Goal: Task Accomplishment & Management: Manage account settings

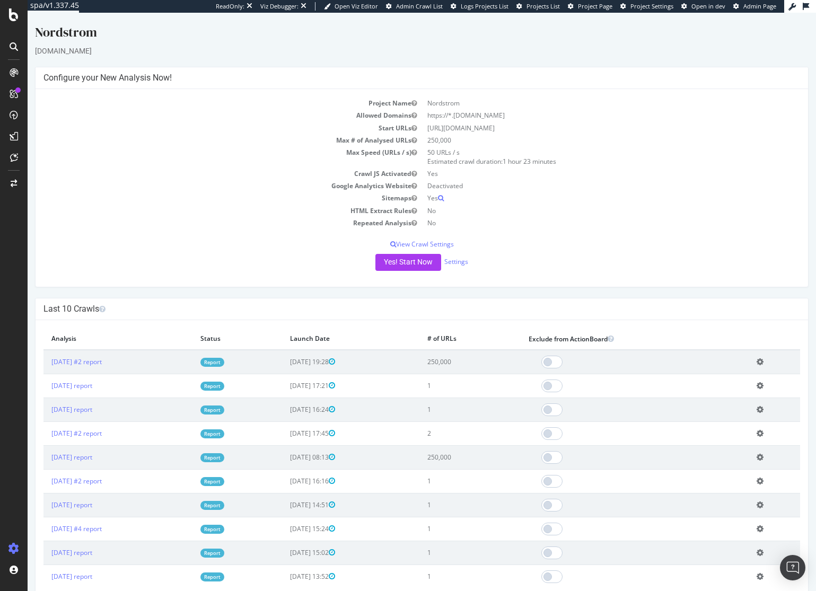
click at [623, 182] on td "Deactivated" at bounding box center [611, 186] width 378 height 12
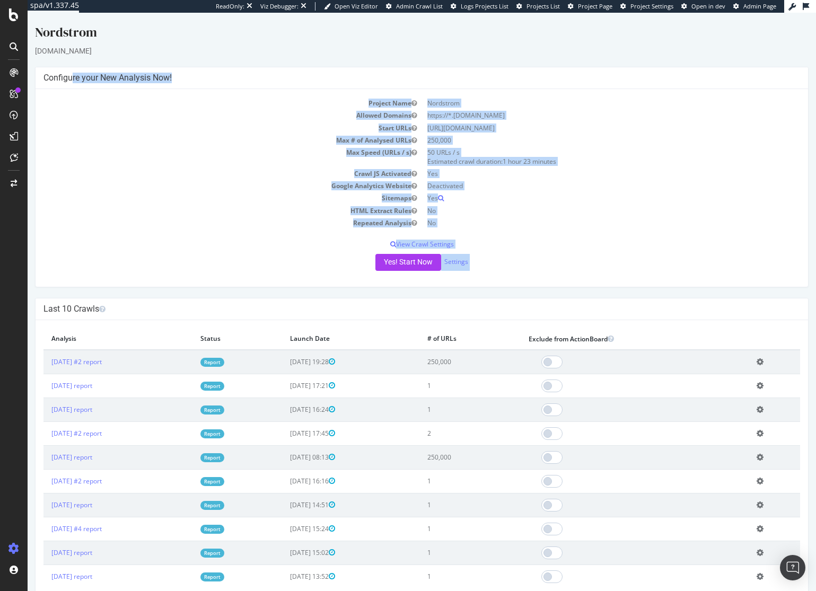
drag, startPoint x: 532, startPoint y: 185, endPoint x: 630, endPoint y: 285, distance: 140.6
click at [630, 287] on div "Nordstrom nordstrom.com × × Configure your New Analysis Now! Project Name Nords…" at bounding box center [422, 415] width 788 height 785
click at [631, 284] on div "Project Name Nordstrom Allowed Domains https://*.nordstrom.com Start URLs https…" at bounding box center [422, 188] width 772 height 198
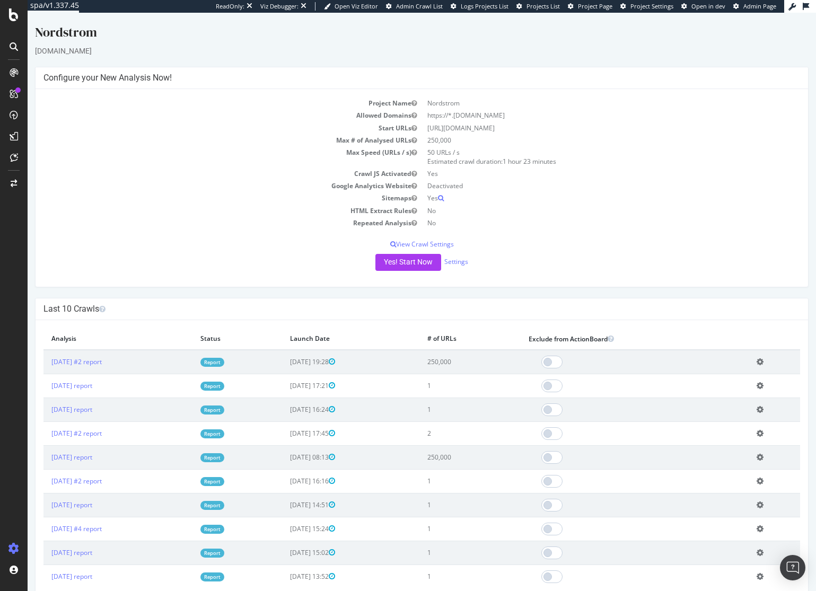
drag, startPoint x: 631, startPoint y: 284, endPoint x: 492, endPoint y: 49, distance: 273.3
click at [492, 47] on div "Nordstrom nordstrom.com × × Configure your New Analysis Now! Project Name Nords…" at bounding box center [422, 415] width 788 height 785
click at [492, 50] on div "nordstrom.com" at bounding box center [421, 51] width 773 height 11
drag, startPoint x: 493, startPoint y: 51, endPoint x: 633, endPoint y: 248, distance: 241.7
click at [632, 248] on div "Nordstrom nordstrom.com × × Configure your New Analysis Now! Project Name Nords…" at bounding box center [422, 415] width 788 height 785
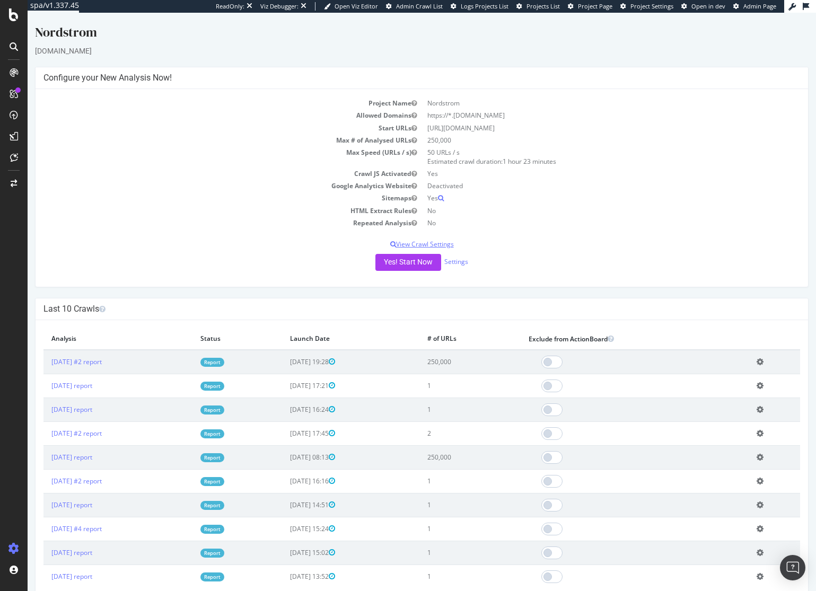
click at [634, 248] on p "View Crawl Settings" at bounding box center [421, 244] width 756 height 9
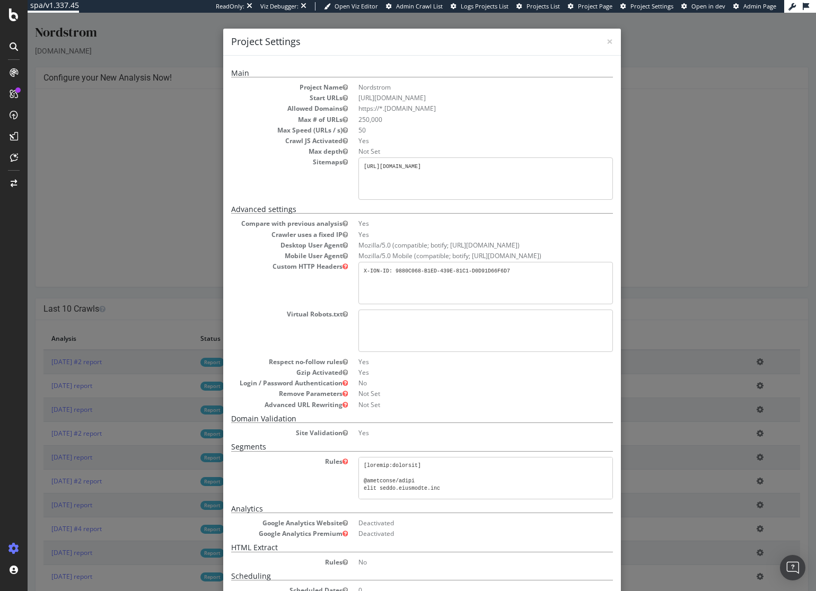
drag, startPoint x: 655, startPoint y: 275, endPoint x: 545, endPoint y: 55, distance: 245.8
click at [545, 55] on div "× Close Project Settings Main Project Name Nordstrom Start URLs https://www.nor…" at bounding box center [422, 302] width 788 height 578
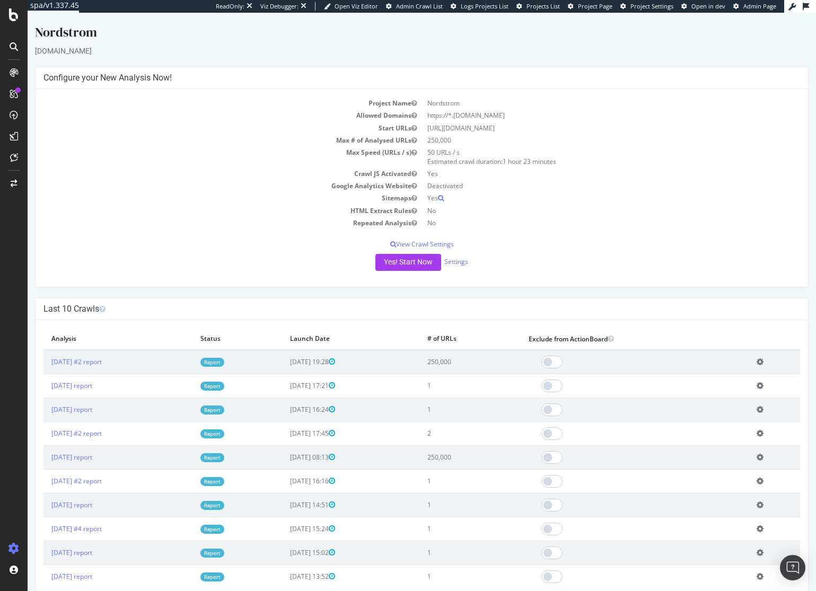
click at [711, 162] on td "50 URLs / s Estimated crawl duration: 1 hour 23 minutes" at bounding box center [611, 156] width 378 height 21
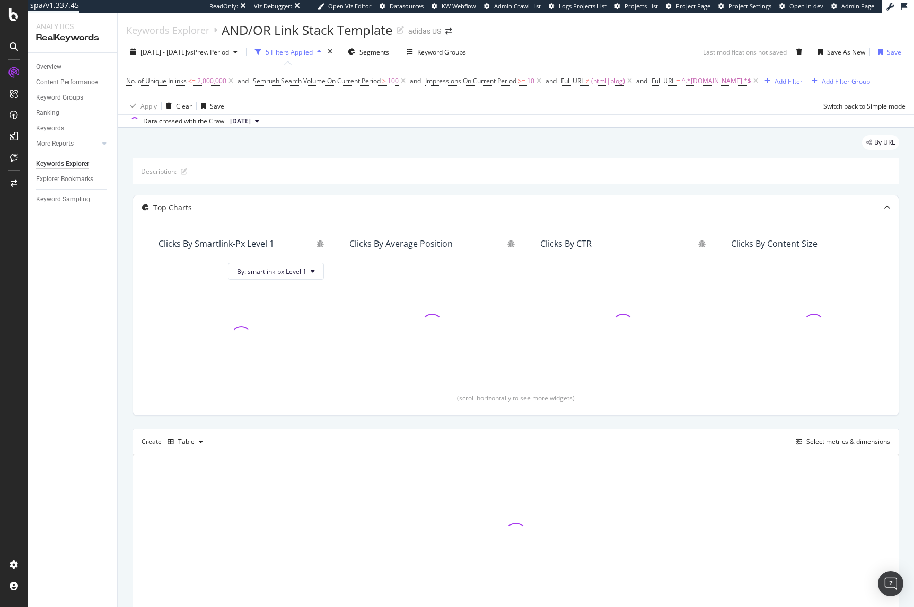
click at [546, 30] on div "Keywords Explorer AND/OR Link Stack Template adidas US" at bounding box center [516, 26] width 796 height 27
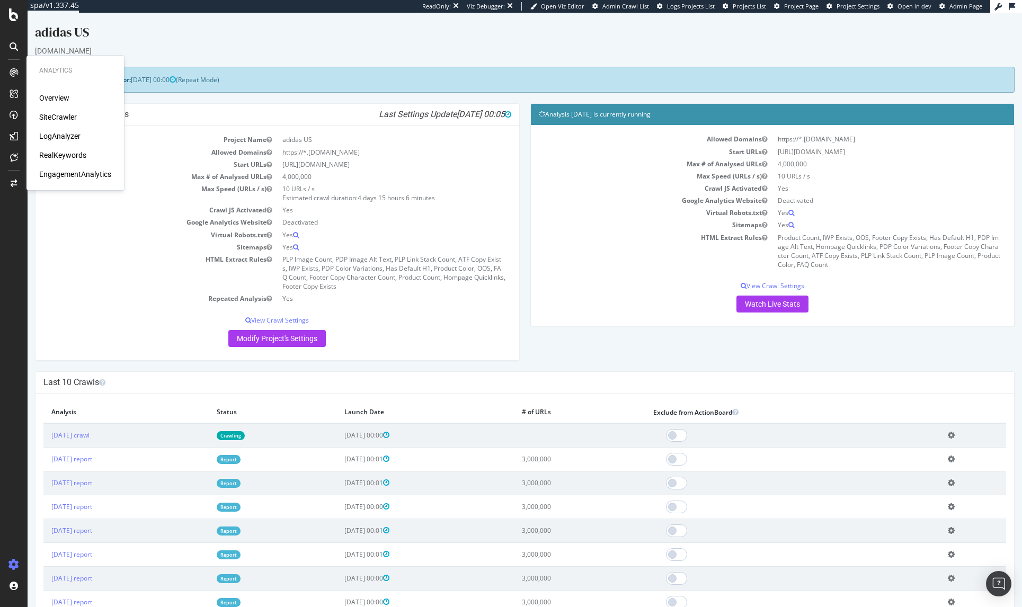
click at [423, 332] on p "Modify Project's Settings" at bounding box center [277, 338] width 468 height 17
click at [290, 319] on p "View Crawl Settings" at bounding box center [277, 320] width 468 height 9
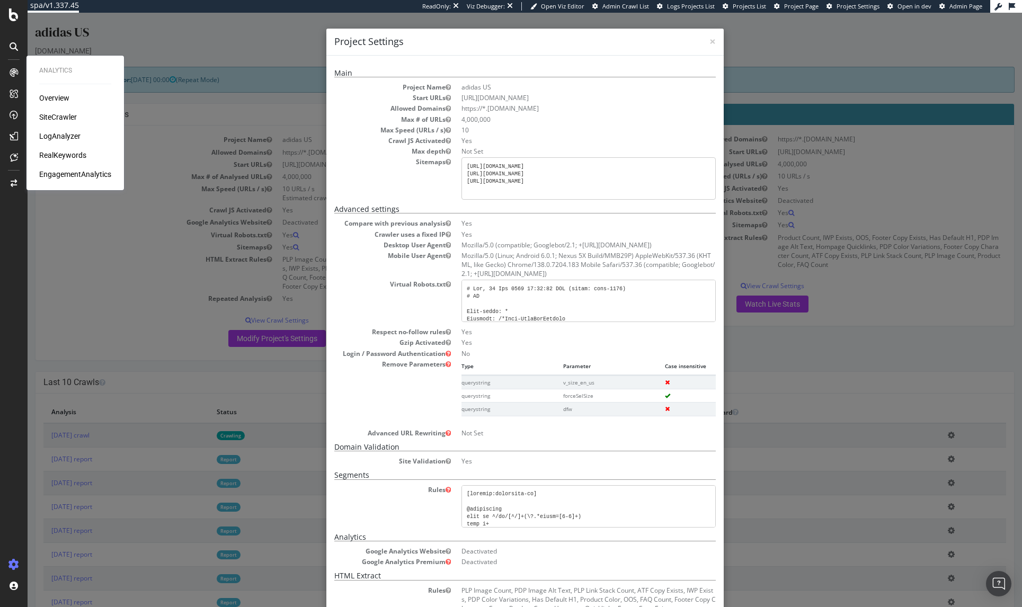
click at [847, 206] on div "× Close Project Settings Main Project Name adidas US Start URLs https://www.adi…" at bounding box center [525, 310] width 995 height 595
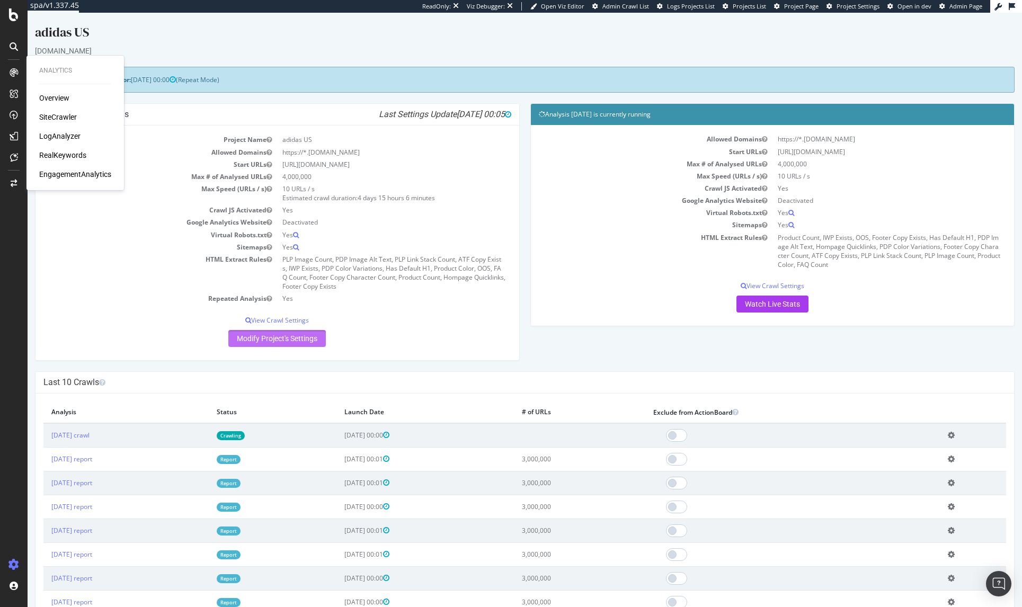
click at [241, 336] on link "Modify Project's Settings" at bounding box center [277, 338] width 98 height 17
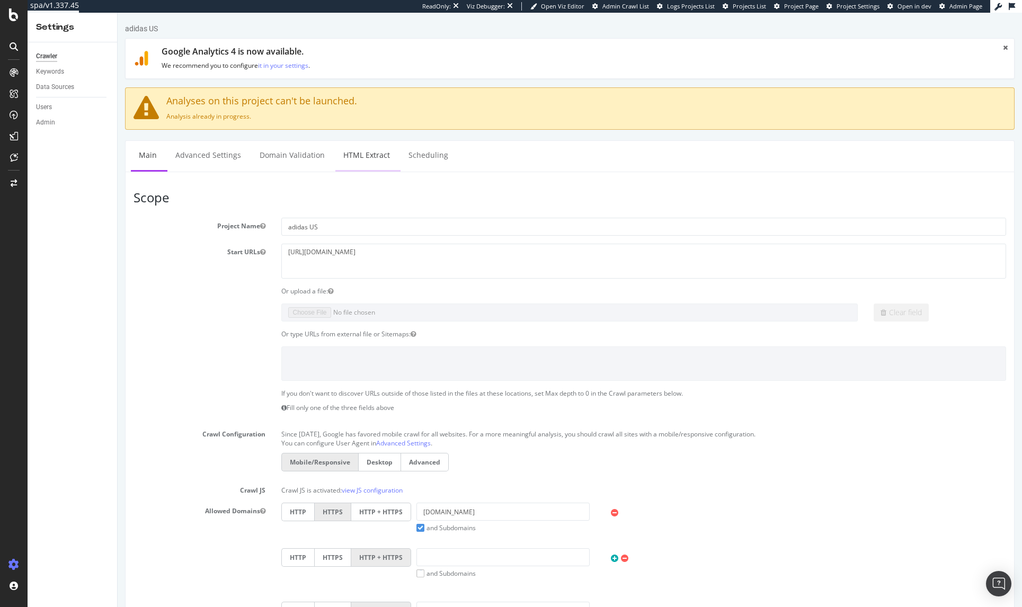
click at [374, 154] on link "HTML Extract" at bounding box center [367, 155] width 63 height 29
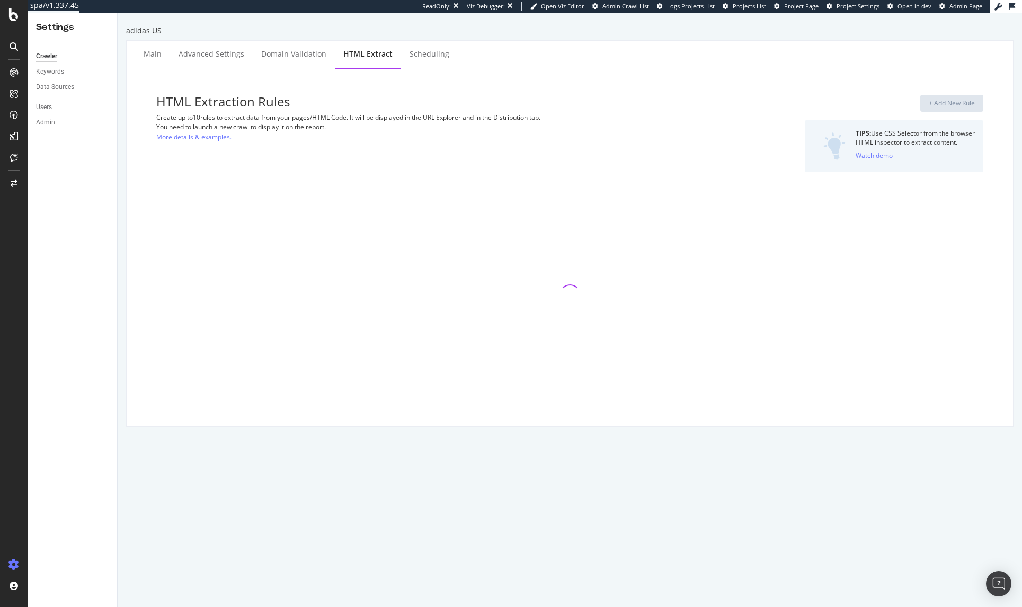
select select "count"
select select "exist"
select select "count"
select select "exist"
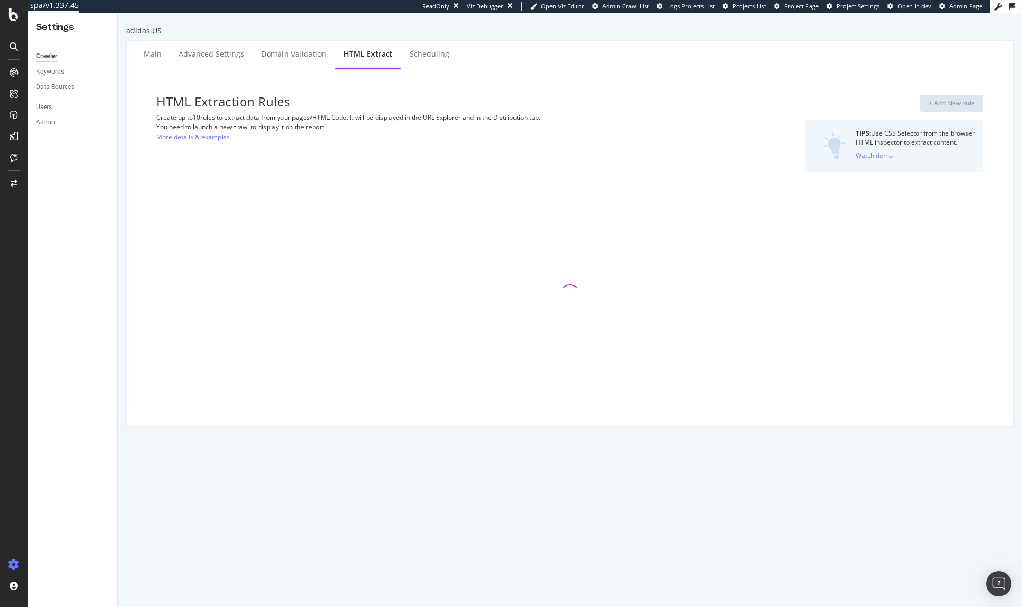
select select "exist"
select select "count"
select select "html.length"
select select "i"
select select "count"
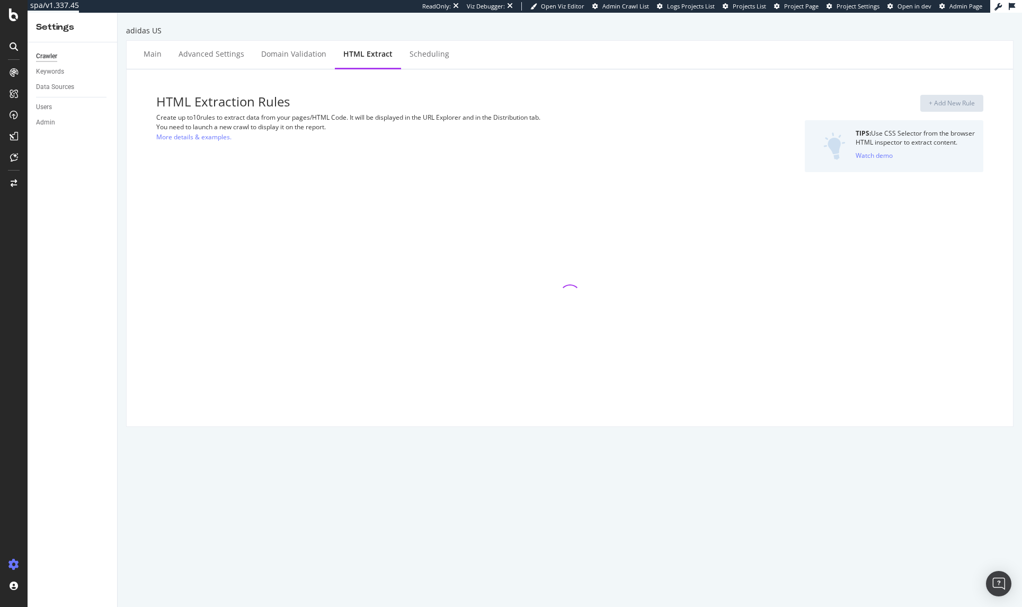
select select "exist"
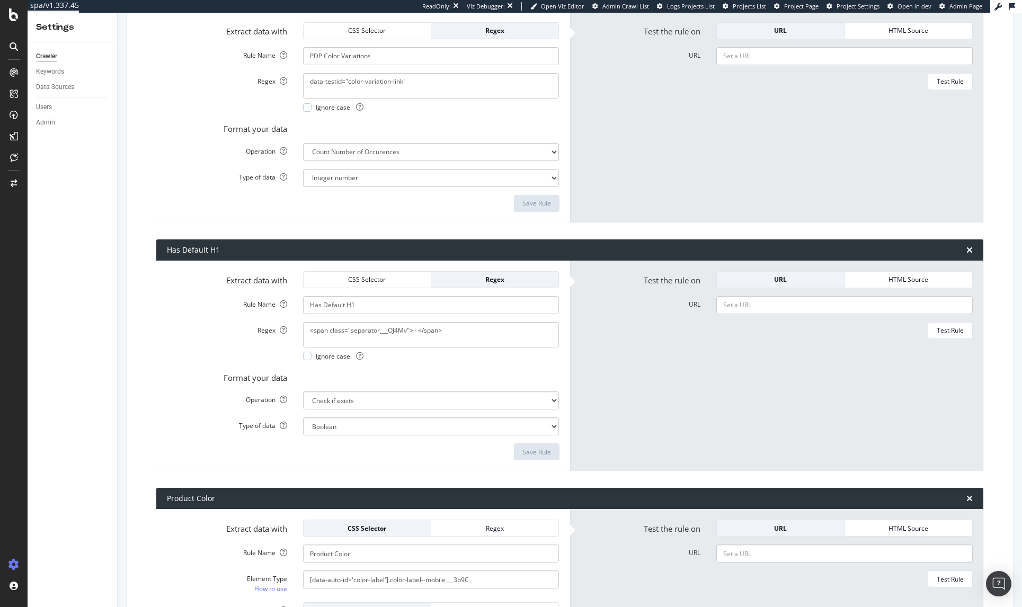
scroll to position [3235, 0]
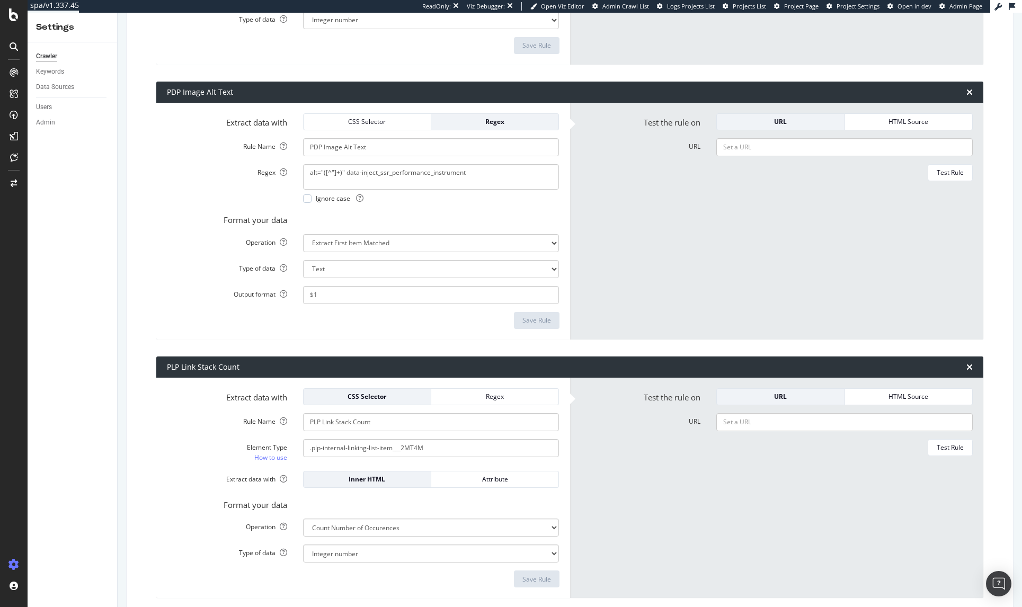
scroll to position [0, 0]
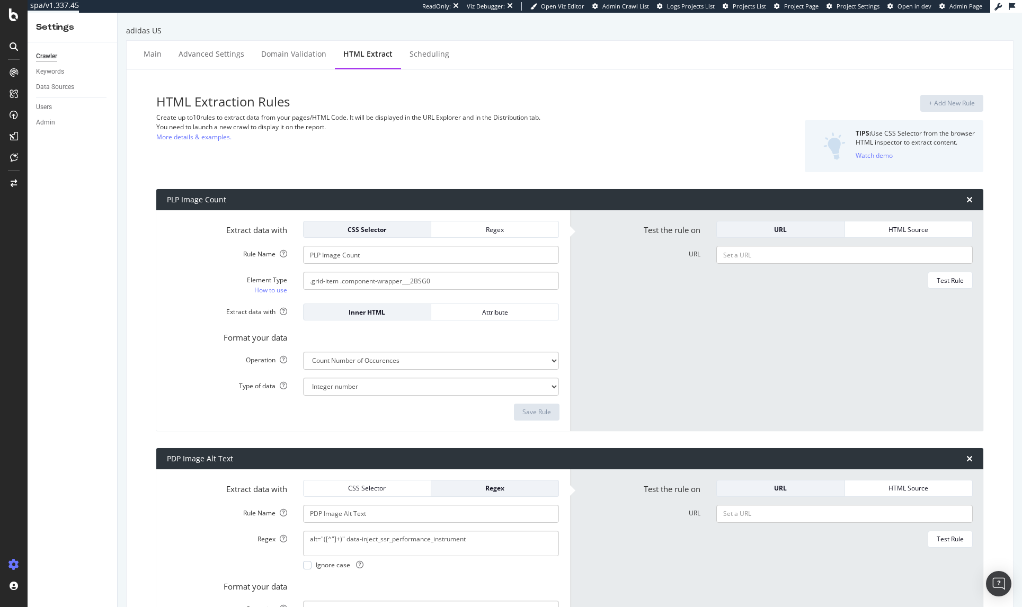
click at [199, 332] on label "Format your data" at bounding box center [227, 336] width 136 height 15
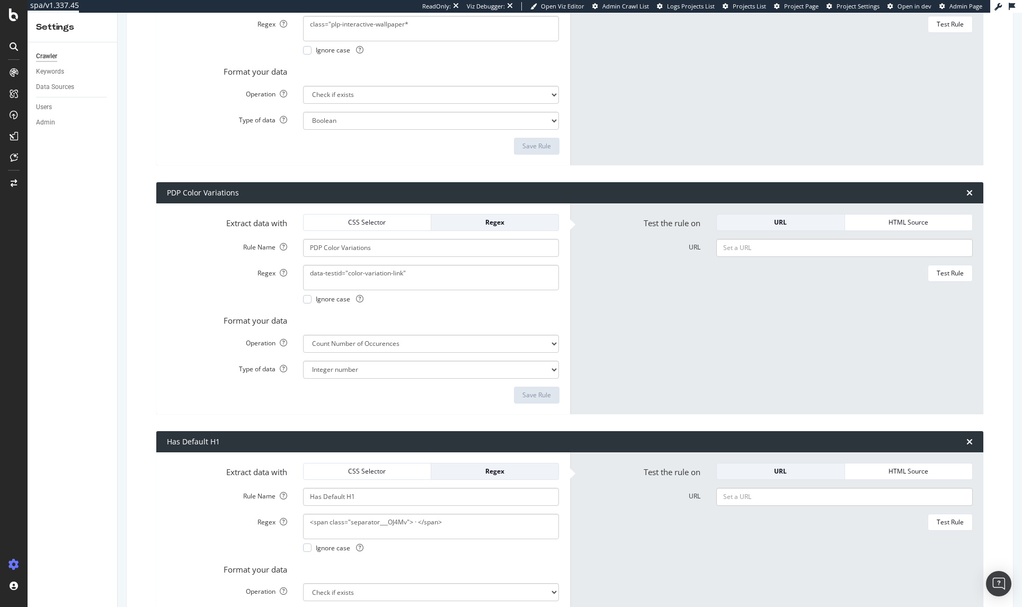
scroll to position [3235, 0]
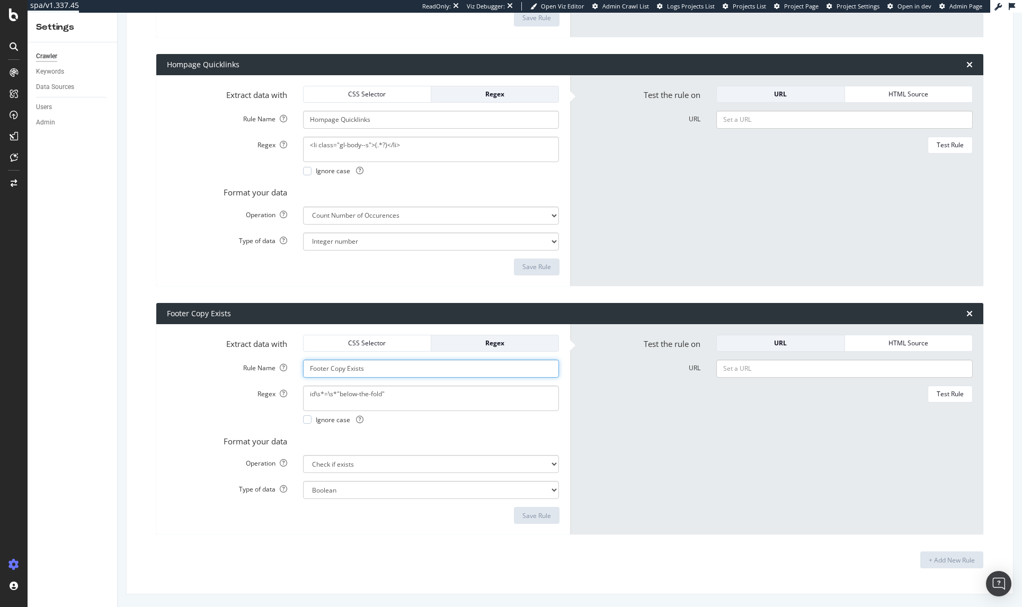
click at [343, 371] on input "Footer Copy Exists" at bounding box center [431, 369] width 257 height 18
click at [347, 117] on input "Hompage Quicklinks" at bounding box center [431, 120] width 257 height 18
click at [195, 282] on div "Extract data with CSS Selector Regex Rule Name Hompage Quicklinks Regex <li cla…" at bounding box center [363, 180] width 414 height 211
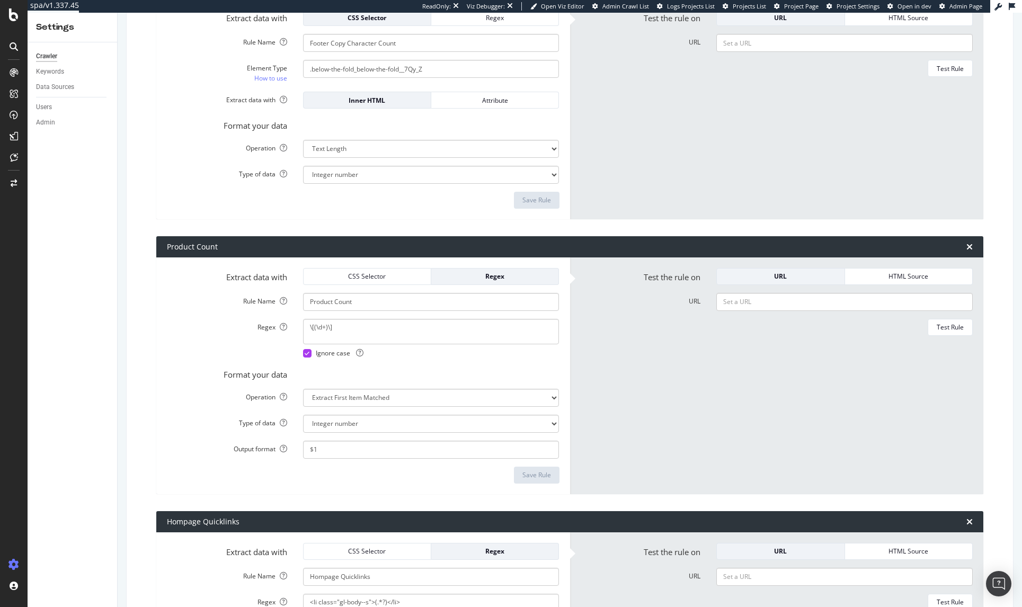
scroll to position [2771, 0]
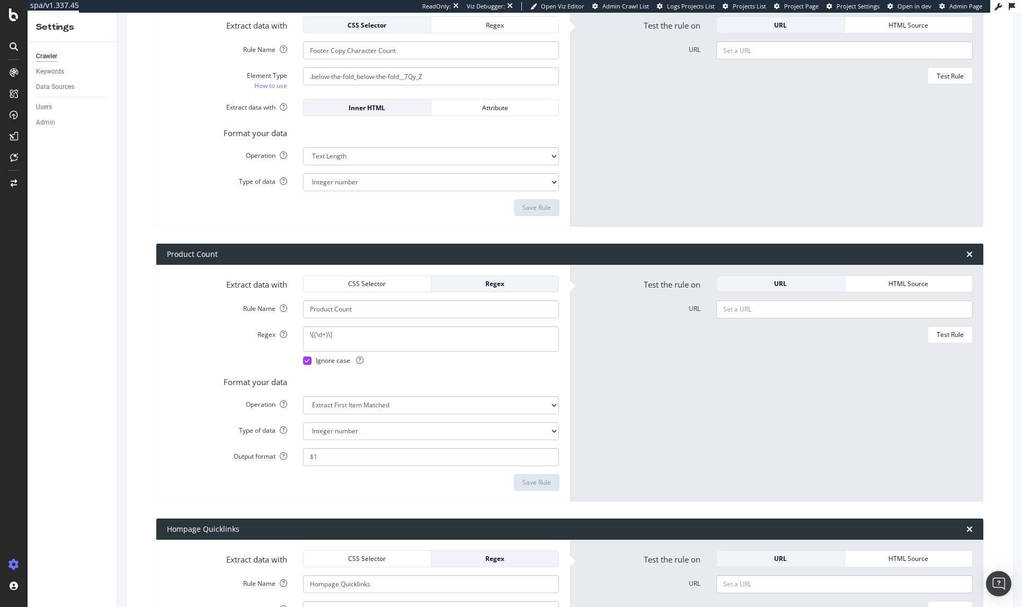
click at [186, 347] on div "Regex \[(\d+)\] Ignore case" at bounding box center [363, 346] width 409 height 39
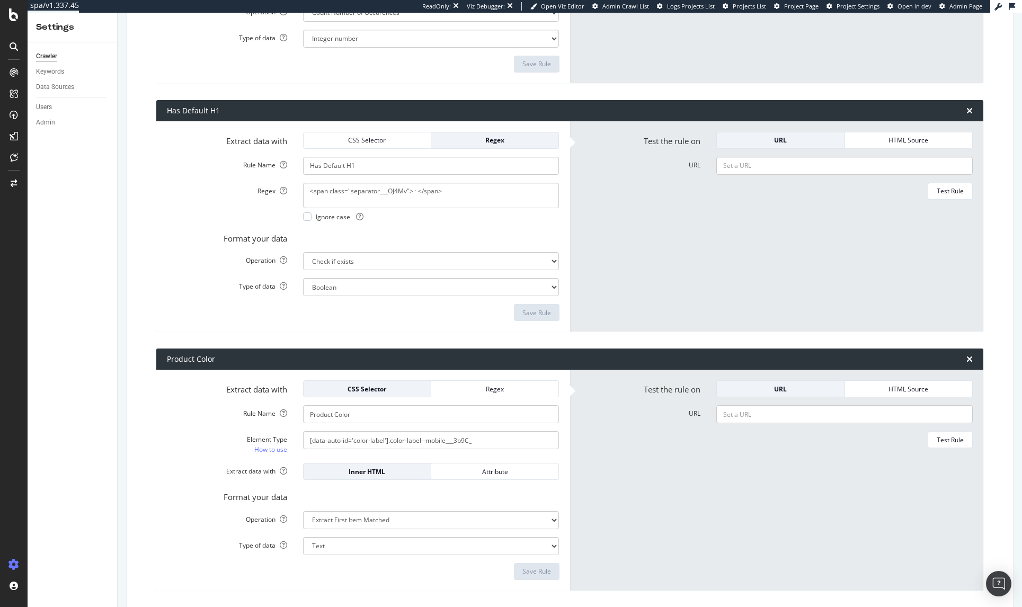
scroll to position [1825, 0]
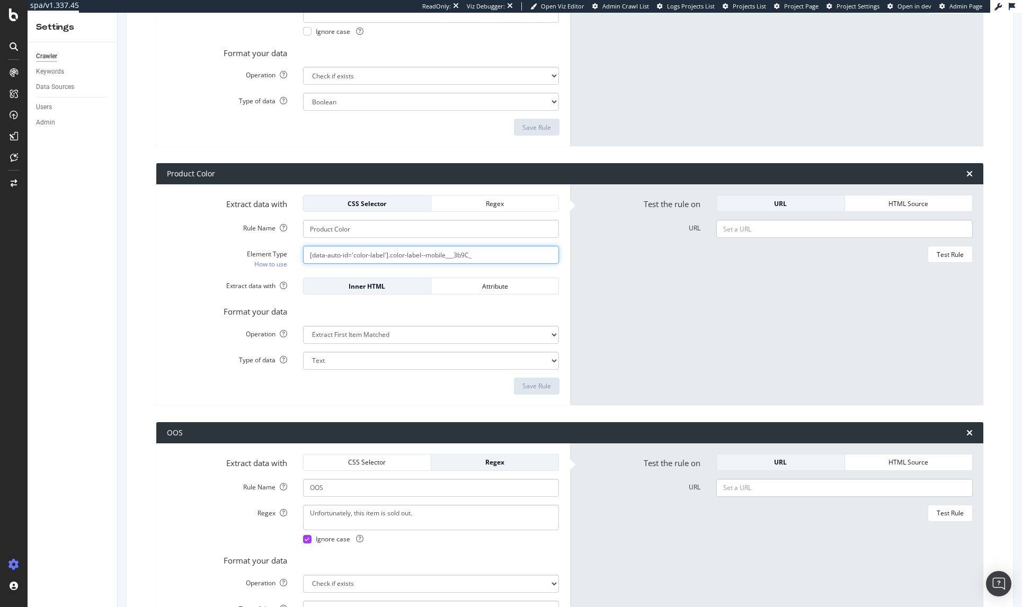
click at [359, 254] on input "[data-auto-id='color-label'].color-label--mobile___3b9C_" at bounding box center [431, 255] width 257 height 18
paste input "a[data-testid="product-card-description-link"]"
type input "a[data-testid="product-card-description-link"]"
click at [205, 262] on label "Element Type How to use" at bounding box center [227, 258] width 136 height 24
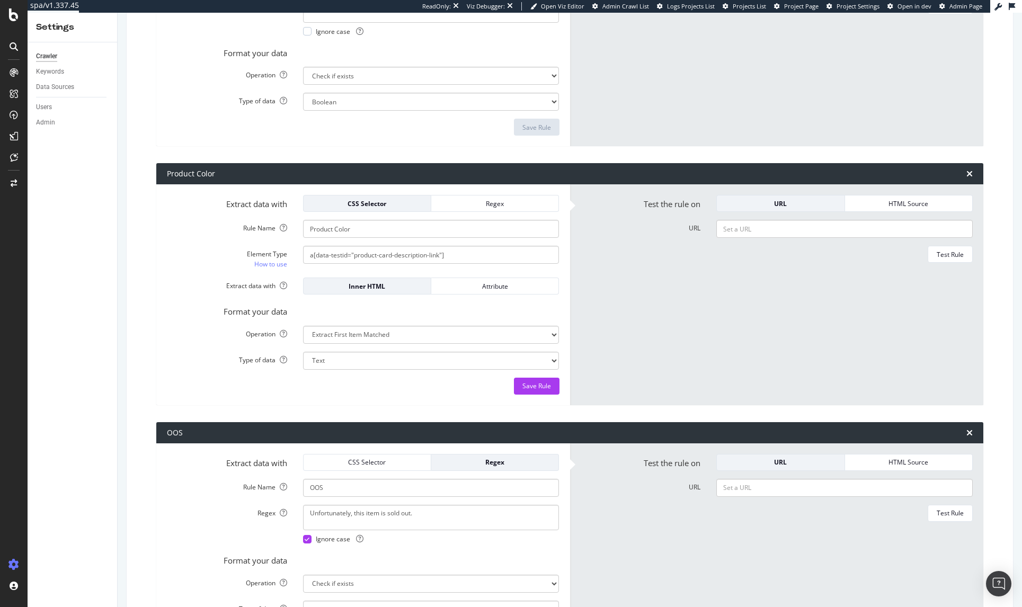
scroll to position [0, 0]
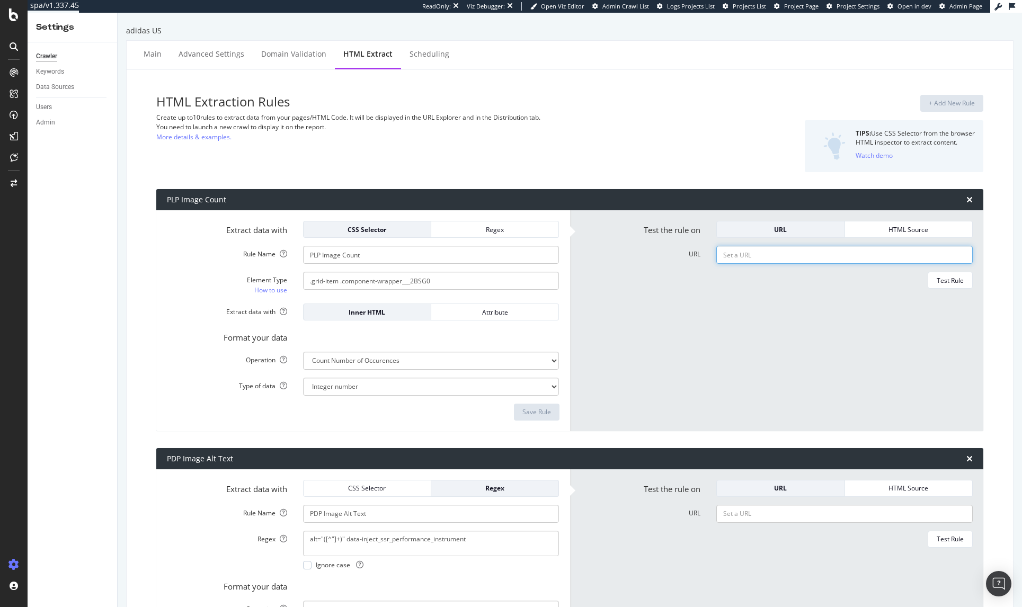
click at [746, 256] on input "URL" at bounding box center [845, 255] width 257 height 18
paste input "https://www.adidas.com/us/men-athletic_sneakers"
type input "https://www.adidas.com/us/men-athletic_sneakers"
click at [818, 306] on form "Test the rule on URL HTML Source URL https://www.adidas.com/us/men-athletic_sne…" at bounding box center [777, 321] width 393 height 200
click at [913, 281] on div "Test Rule" at bounding box center [950, 280] width 27 height 9
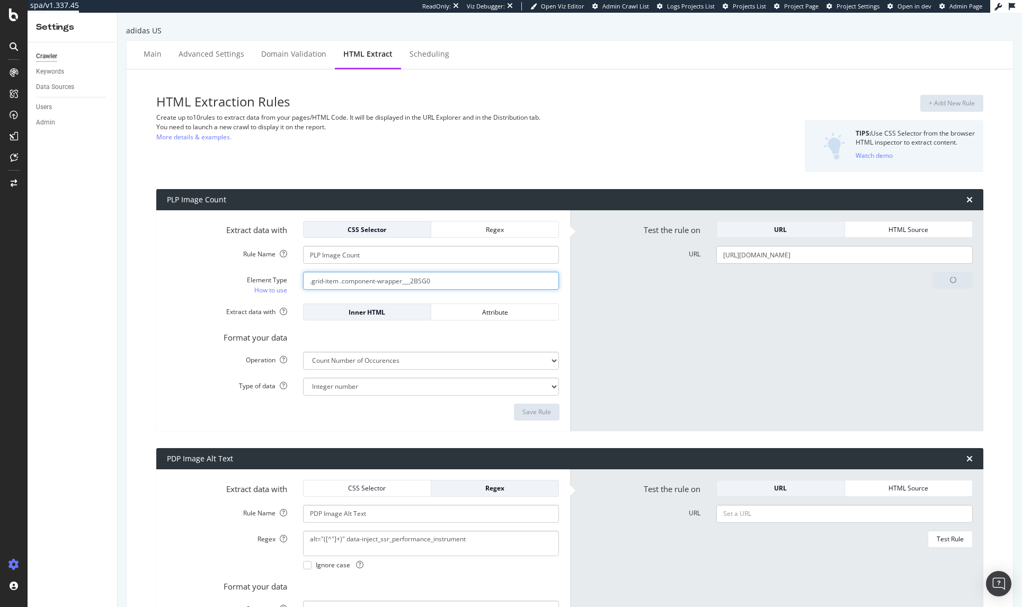
drag, startPoint x: 442, startPoint y: 278, endPoint x: 239, endPoint y: 289, distance: 203.3
click at [238, 289] on div "Element Type How to use .grid-item .component-wrapper___2BSG0" at bounding box center [363, 284] width 409 height 24
paste input "a[data-testid="product-card-description-link"]"
click at [538, 413] on div "Save Rule" at bounding box center [537, 412] width 29 height 9
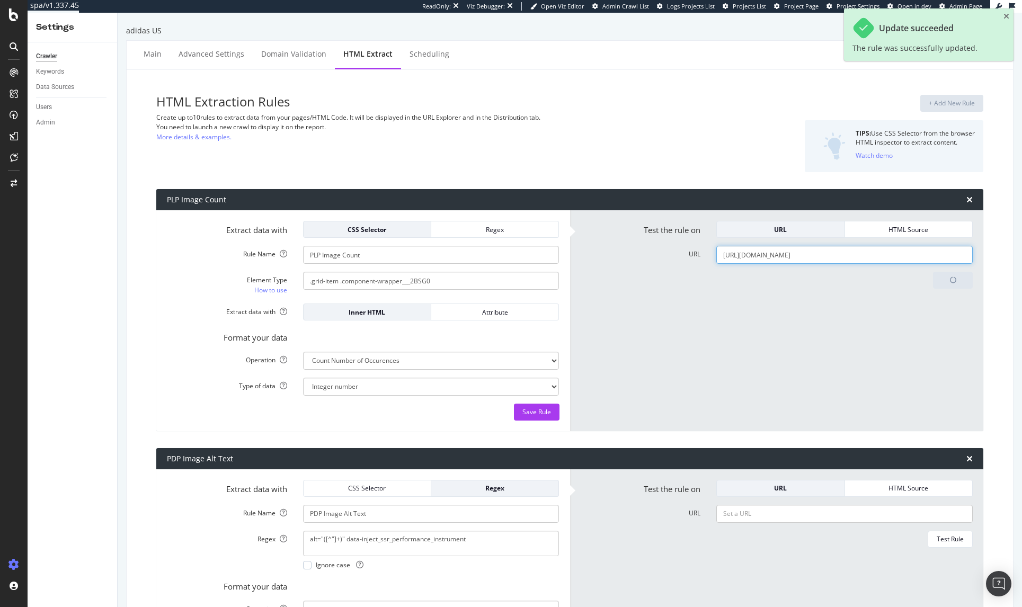
type input ".grid-item .component-wrapper___2BSG0"
type input "[data-auto-id='color-label'].color-label--mobile___3b9C_"
click at [550, 412] on button "Save Rule" at bounding box center [537, 412] width 46 height 17
click at [507, 283] on input ".grid-item .component-wrapper___2BSG0" at bounding box center [431, 281] width 257 height 18
paste input "a[data-testid="product-card-description-link"]"
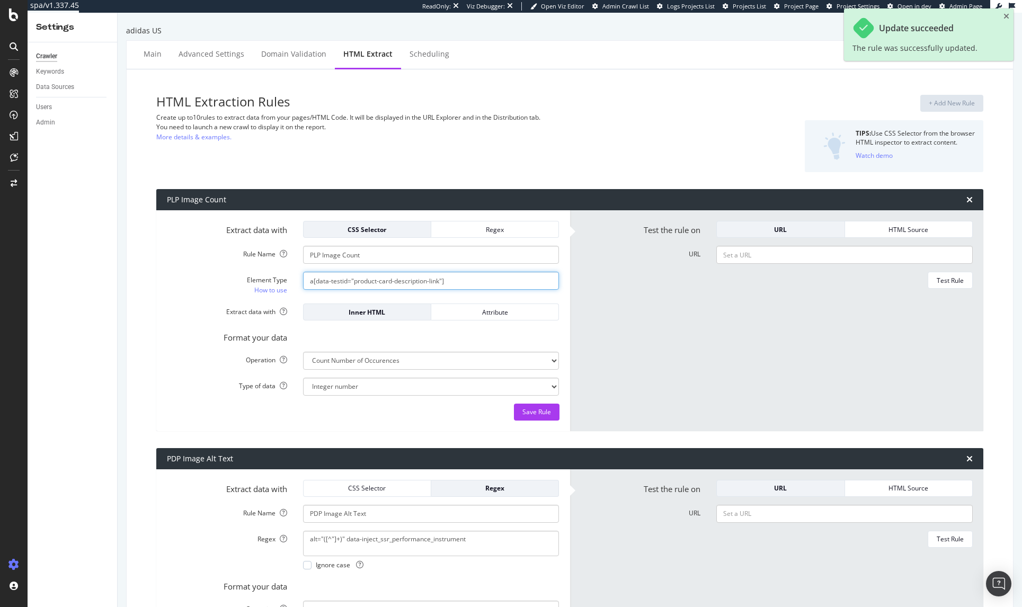
type input "a[data-testid="product-card-description-link"]"
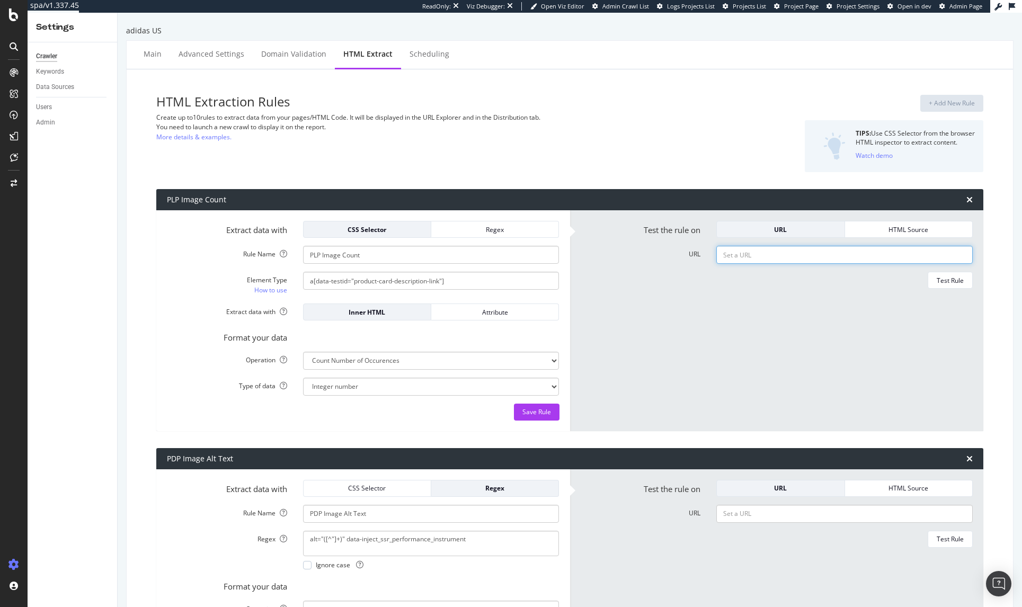
click at [752, 254] on input "URL" at bounding box center [845, 255] width 257 height 18
paste input "https://www.adidas.com/us/men-athletic_sneakers"
type input "https://www.adidas.com/us/men-athletic_sneakers"
click at [913, 280] on div "Test Rule" at bounding box center [950, 280] width 27 height 9
click at [387, 364] on select "Extract First Item Matched Extract First 3 Items Matched Count Number of Occure…" at bounding box center [431, 361] width 257 height 18
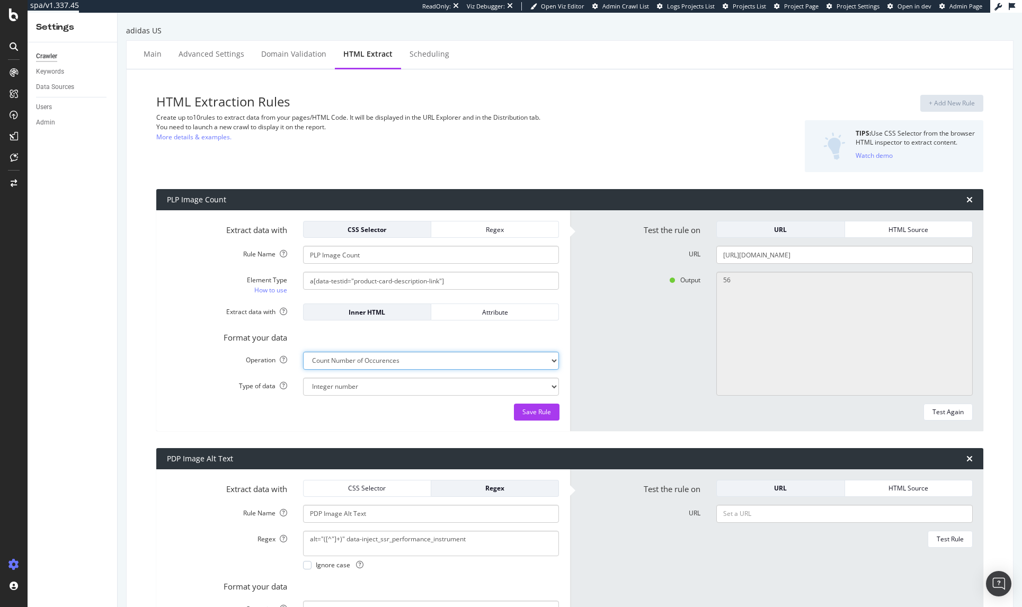
select select "list"
click at [303, 352] on select "Extract First Item Matched Extract First 3 Items Matched Count Number of Occure…" at bounding box center [431, 361] width 257 height 18
select select "s"
click at [913, 414] on div "Test Again" at bounding box center [948, 412] width 31 height 9
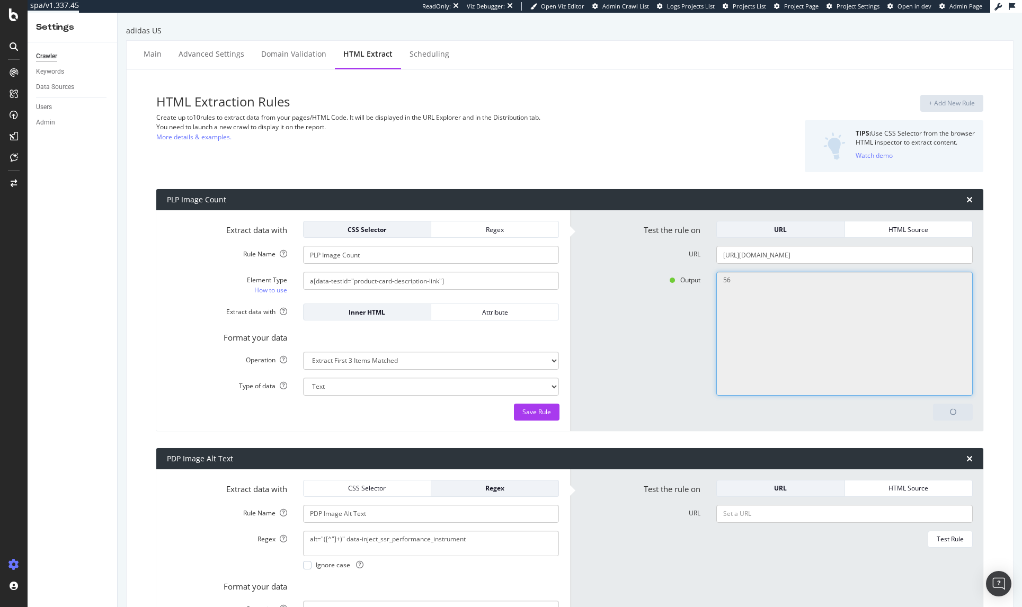
click at [740, 282] on textarea "56" at bounding box center [845, 334] width 257 height 124
click at [664, 294] on div "Output 56" at bounding box center [777, 334] width 409 height 124
type textarea "Price$100 Samba OG Shoes Men's Originals 22 colors,Price$110 Handball Spezial S…"
drag, startPoint x: 763, startPoint y: 295, endPoint x: 790, endPoint y: 315, distance: 33.0
click at [766, 298] on textarea "Price$100 Samba OG Shoes Men's Originals 22 colors,Price$110 Handball Spezial S…" at bounding box center [845, 334] width 257 height 124
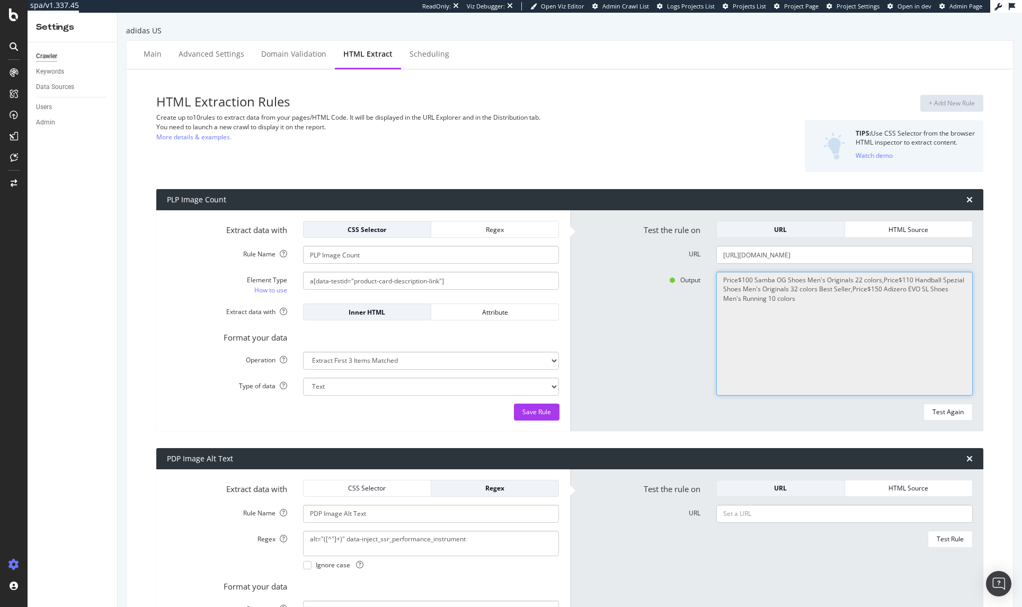
click at [754, 293] on textarea "Price$100 Samba OG Shoes Men's Originals 22 colors,Price$110 Handball Spezial S…" at bounding box center [845, 334] width 257 height 124
click at [619, 365] on div "Output Price$100 Samba OG Shoes Men's Originals 22 colors,Price$110 Handball Sp…" at bounding box center [777, 334] width 409 height 124
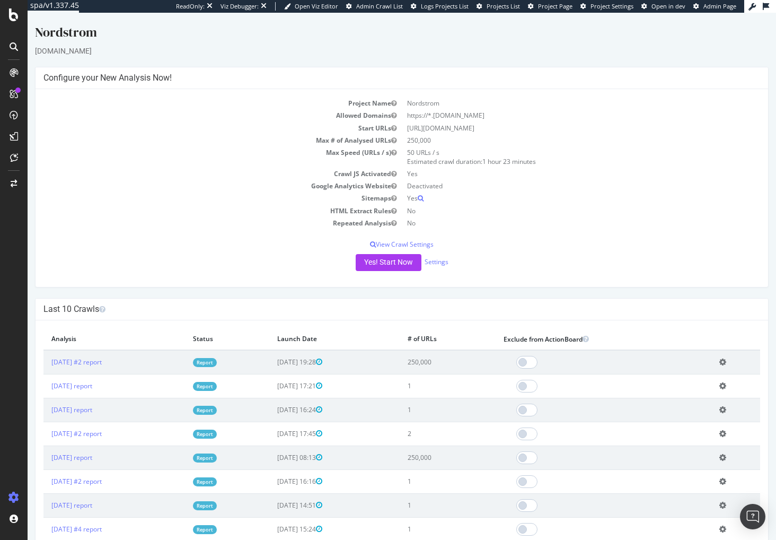
click at [218, 196] on td "Sitemaps" at bounding box center [222, 198] width 358 height 12
click at [214, 155] on td "Max Speed (URLs / s)" at bounding box center [222, 156] width 358 height 21
click at [220, 173] on td "Crawl JS Activated" at bounding box center [222, 173] width 358 height 12
click at [740, 128] on td "https://www.nordstrom.com/" at bounding box center [581, 128] width 358 height 12
click at [189, 165] on td "Max Speed (URLs / s)" at bounding box center [222, 156] width 358 height 21
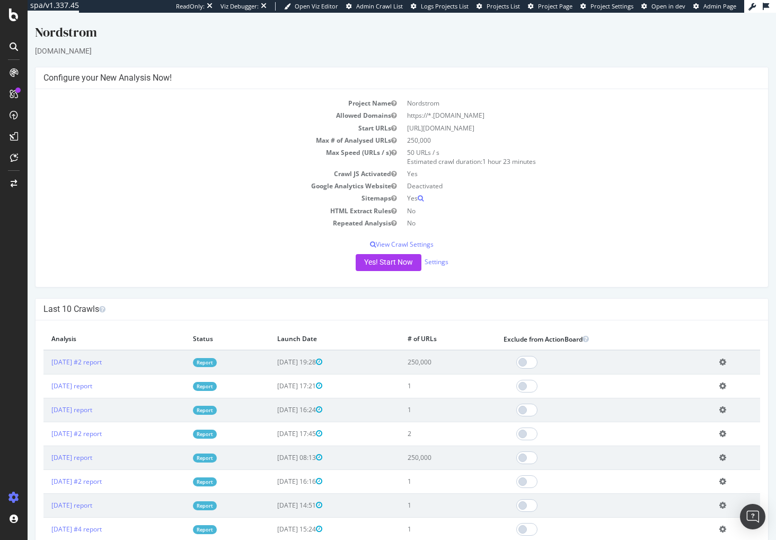
click at [693, 231] on div "Project Name Nordstrom Allowed Domains https://*.nordstrom.com Start URLs https…" at bounding box center [402, 188] width 733 height 198
click at [13, 12] on icon at bounding box center [14, 14] width 10 height 13
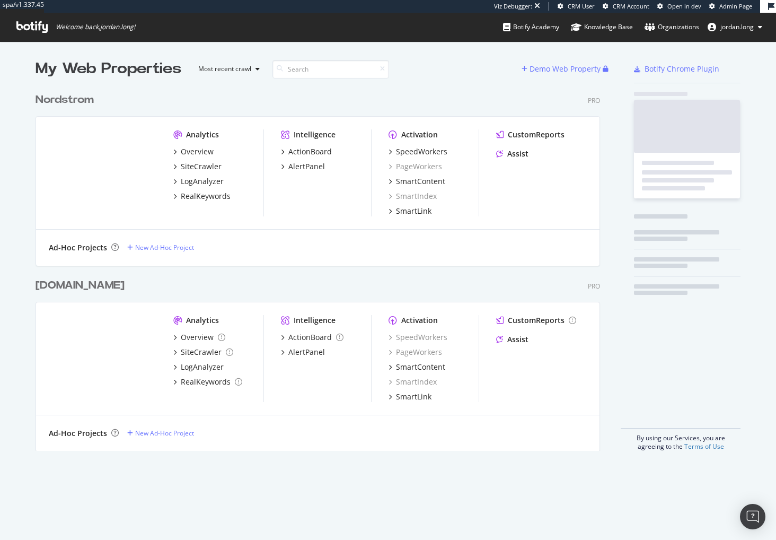
scroll to position [363, 565]
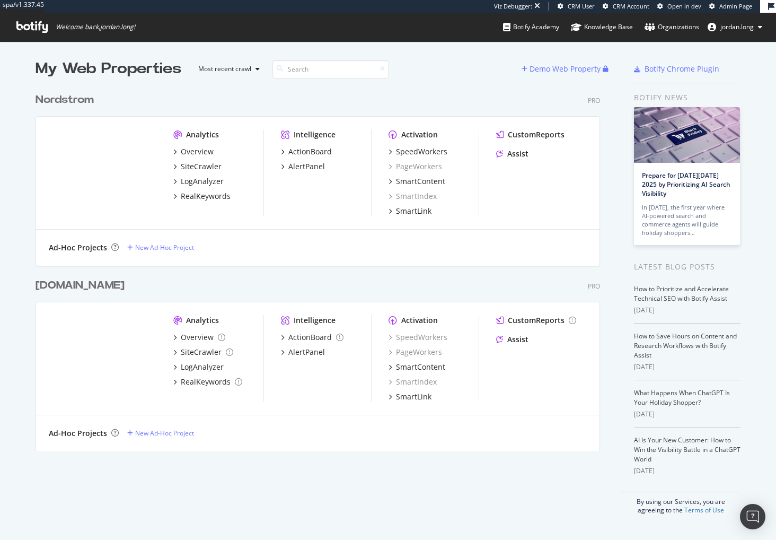
click at [454, 287] on div "nordstromrack.com Pro" at bounding box center [318, 285] width 564 height 15
click at [458, 284] on div "nordstromrack.com Pro" at bounding box center [318, 285] width 564 height 15
drag, startPoint x: 460, startPoint y: 280, endPoint x: 354, endPoint y: 289, distance: 106.9
click at [444, 292] on div "nordstromrack.com Pro" at bounding box center [318, 285] width 564 height 15
click at [25, 246] on div "My Web Properties Most recent crawl Demo Web Property Nordstrom Pro Analytics O…" at bounding box center [388, 286] width 776 height 490
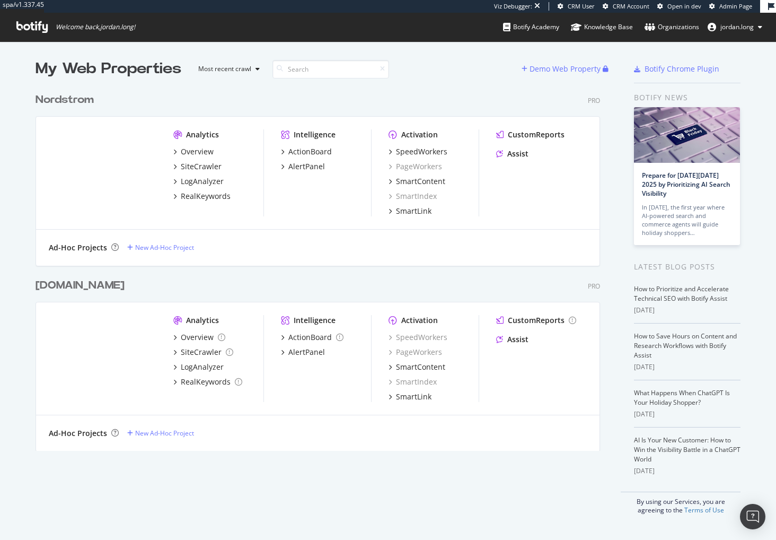
click at [328, 250] on div "Ad-Hoc Projects New Ad-Hoc Project" at bounding box center [318, 247] width 538 height 11
click at [318, 267] on div "nordstromrack.com Pro Analytics Overview SiteCrawler LogAnalyzer RealKeywords I…" at bounding box center [322, 358] width 573 height 186
click at [317, 268] on div "nordstromrack.com Pro Analytics Overview SiteCrawler LogAnalyzer RealKeywords I…" at bounding box center [322, 358] width 573 height 186
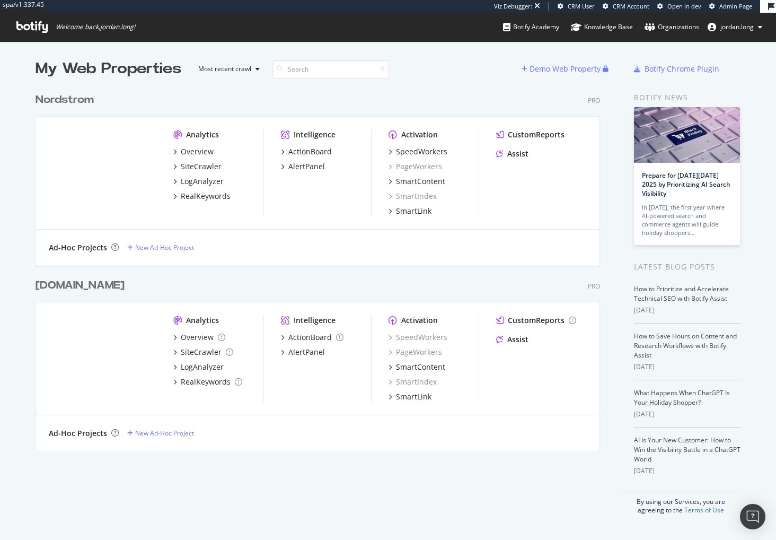
click at [315, 270] on div "nordstromrack.com Pro Analytics Overview SiteCrawler LogAnalyzer RealKeywords I…" at bounding box center [322, 358] width 573 height 186
click at [298, 282] on div "nordstromrack.com Pro" at bounding box center [318, 285] width 564 height 15
click at [290, 296] on div "nordstromrack.com Pro Analytics Overview SiteCrawler LogAnalyzer RealKeywords I…" at bounding box center [322, 358] width 573 height 186
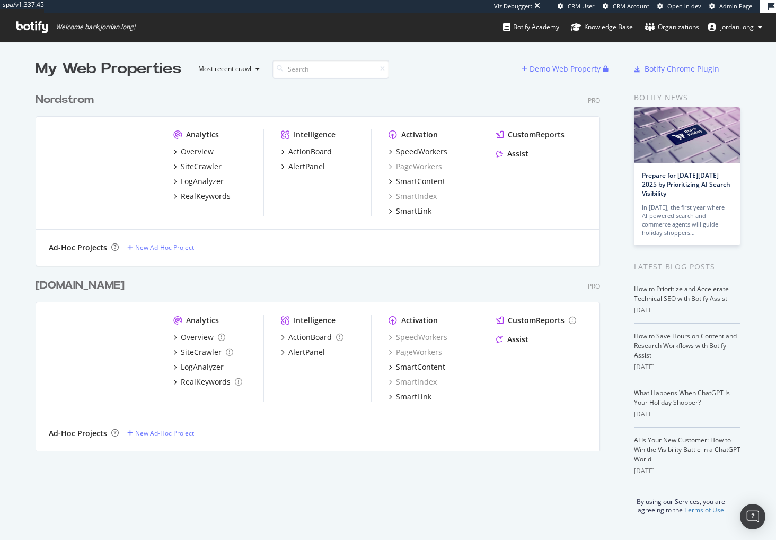
click at [298, 266] on div "nordstromrack.com Pro Analytics Overview SiteCrawler LogAnalyzer RealKeywords I…" at bounding box center [322, 358] width 573 height 186
click at [374, 269] on div "nordstromrack.com Pro Analytics Overview SiteCrawler LogAnalyzer RealKeywords I…" at bounding box center [322, 358] width 573 height 186
click at [333, 275] on div "nordstromrack.com Pro Analytics Overview SiteCrawler LogAnalyzer RealKeywords I…" at bounding box center [322, 358] width 573 height 186
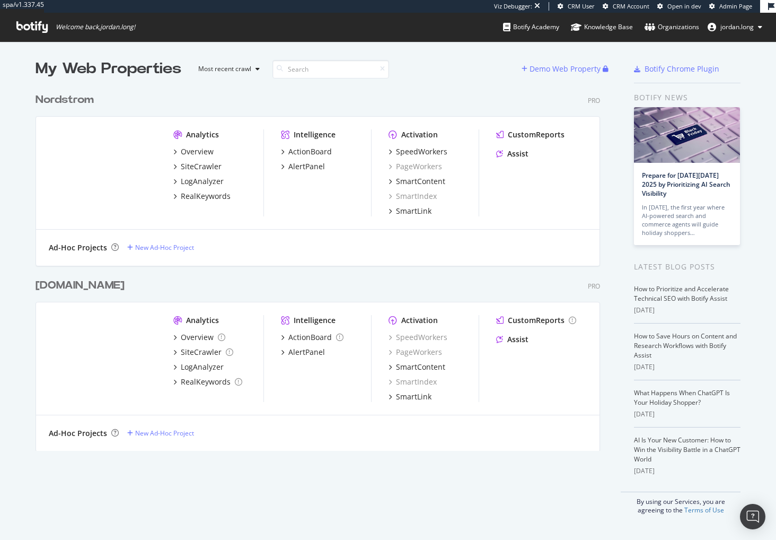
click at [401, 284] on div "nordstromrack.com Pro" at bounding box center [318, 285] width 564 height 15
click at [313, 264] on div "Ad-Hoc Projects New Ad-Hoc Project" at bounding box center [317, 248] width 563 height 36
click at [325, 252] on div "Ad-Hoc Projects New Ad-Hoc Project" at bounding box center [318, 247] width 538 height 11
click at [308, 257] on div "Ad-Hoc Projects New Ad-Hoc Project" at bounding box center [317, 248] width 563 height 36
click at [247, 257] on div "Ad-Hoc Projects New Ad-Hoc Project" at bounding box center [317, 248] width 563 height 36
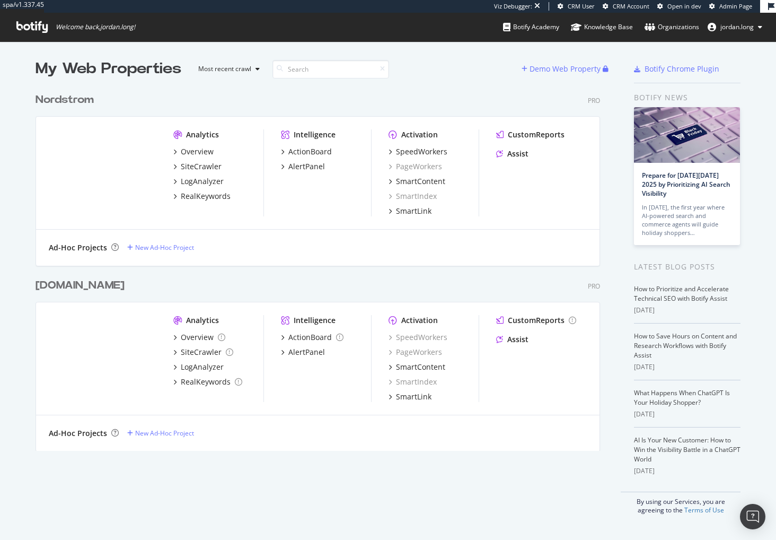
click at [210, 258] on div "Ad-Hoc Projects New Ad-Hoc Project" at bounding box center [317, 248] width 563 height 36
click at [234, 259] on div "Ad-Hoc Projects New Ad-Hoc Project" at bounding box center [317, 248] width 563 height 36
click at [263, 267] on div "nordstromrack.com Pro Analytics Overview SiteCrawler LogAnalyzer RealKeywords I…" at bounding box center [322, 358] width 573 height 186
click at [237, 270] on div "nordstromrack.com Pro Analytics Overview SiteCrawler LogAnalyzer RealKeywords I…" at bounding box center [322, 358] width 573 height 186
click at [146, 250] on div "New Ad-Hoc Project" at bounding box center [164, 247] width 59 height 9
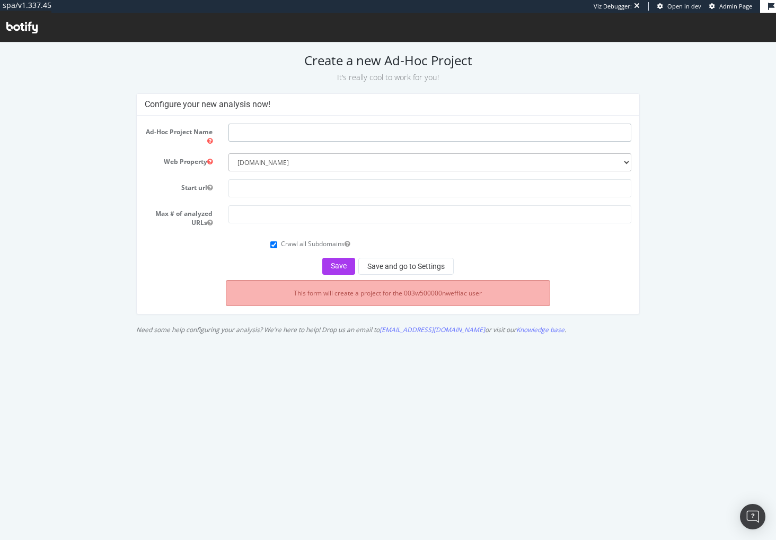
click at [302, 129] on input "text" at bounding box center [429, 133] width 403 height 18
type input "XML Sitemap Crawl"
click at [238, 191] on input "text" at bounding box center [429, 188] width 403 height 18
paste input "[URL][DOMAIN_NAME]"
type input "[URL][DOMAIN_NAME]"
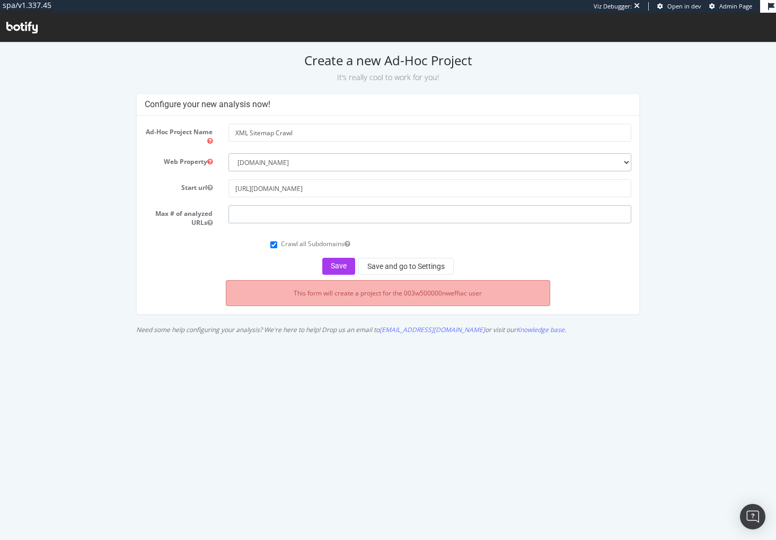
click at [356, 215] on input "number" at bounding box center [429, 214] width 403 height 18
type input "1000000"
click at [202, 252] on form "Ad-Hoc Project Name XML Sitemap Crawl Web Property --------- [DOMAIN_NAME] [DOM…" at bounding box center [388, 199] width 487 height 151
click at [312, 242] on label "Crawl all Subdomains" at bounding box center [315, 243] width 69 height 9
click at [277, 242] on input "Crawl all Subdomains" at bounding box center [273, 244] width 7 height 7
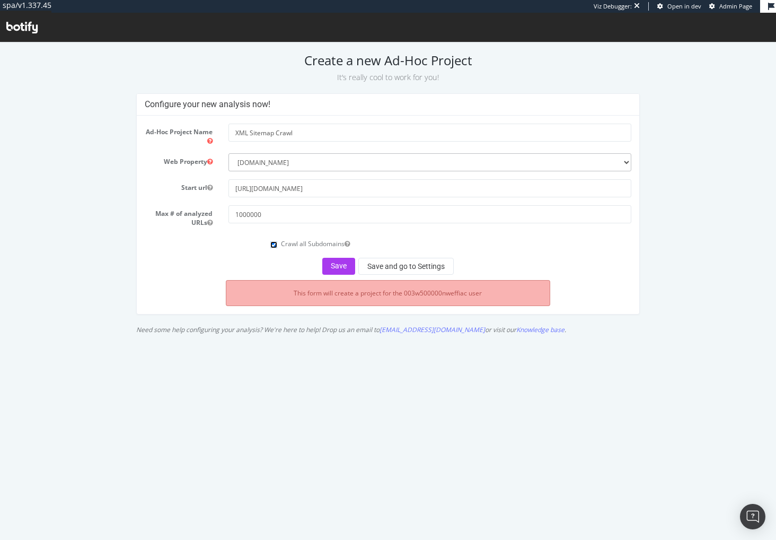
checkbox input "false"
click at [391, 266] on button "Save and go to Settings" at bounding box center [405, 266] width 95 height 17
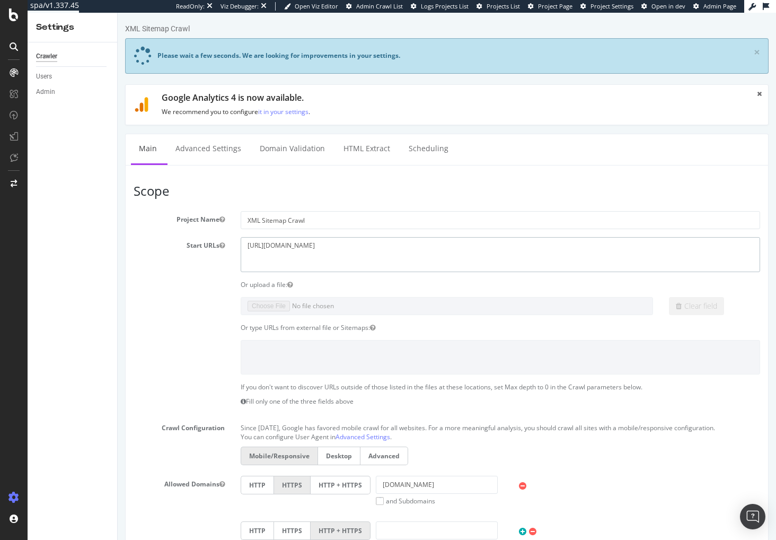
click at [413, 249] on textarea "[URL][DOMAIN_NAME]" at bounding box center [500, 254] width 519 height 34
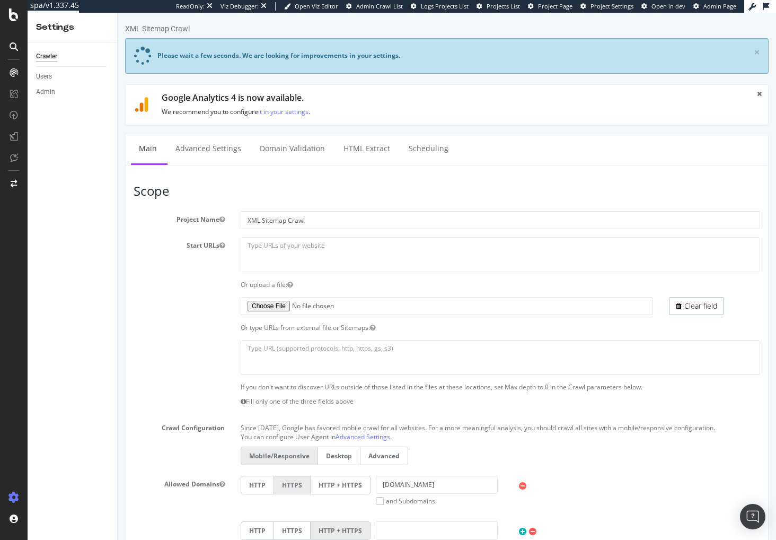
click at [194, 327] on div "Or type URLs from external file or Sitemaps:" at bounding box center [447, 327] width 642 height 9
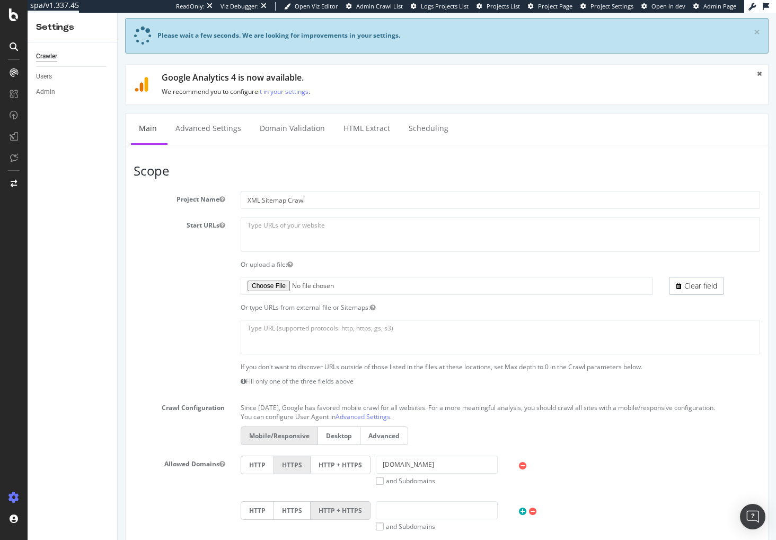
scroll to position [75, 0]
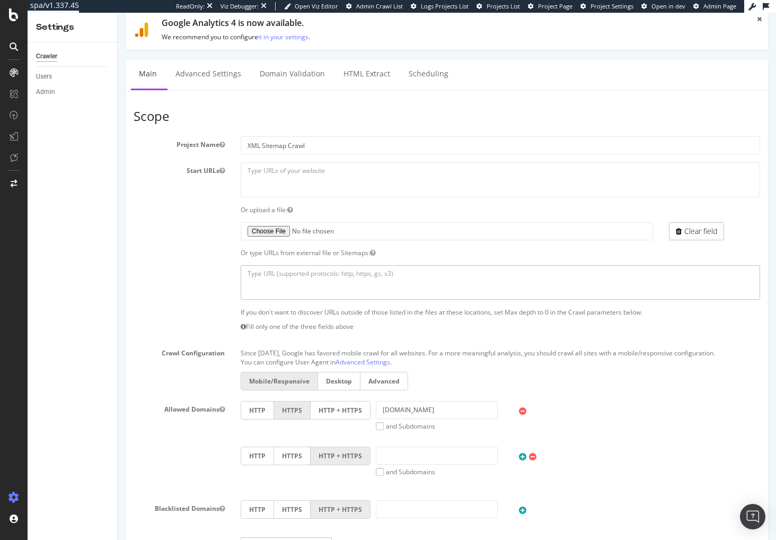
click at [311, 274] on textarea at bounding box center [500, 282] width 519 height 34
click at [312, 274] on textarea at bounding box center [500, 282] width 519 height 34
click at [282, 171] on textarea "[URL][DOMAIN_NAME]" at bounding box center [500, 179] width 519 height 34
click at [331, 281] on textarea at bounding box center [500, 282] width 519 height 34
paste textarea "[URL][DOMAIN_NAME]"
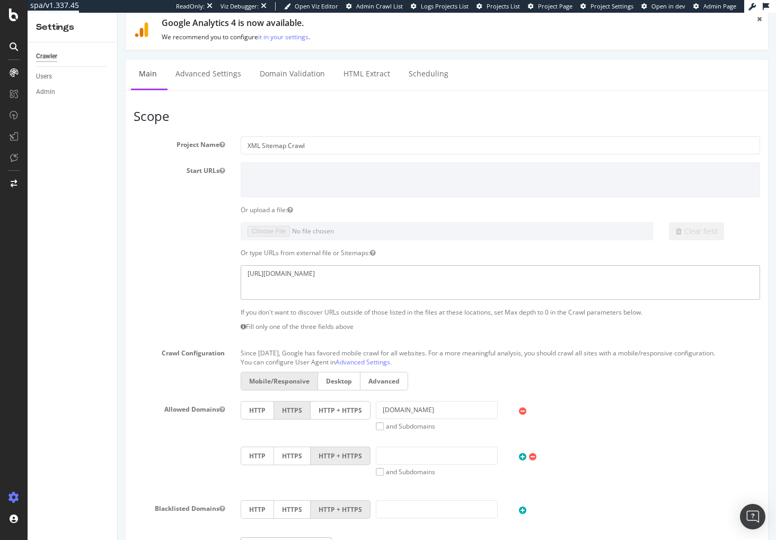
type textarea "[URL][DOMAIN_NAME]"
drag, startPoint x: 185, startPoint y: 250, endPoint x: 188, endPoint y: 240, distance: 10.6
click at [185, 250] on div "Or type URLs from external file or Sitemaps:" at bounding box center [447, 252] width 642 height 9
click at [374, 271] on textarea "[URL][DOMAIN_NAME]" at bounding box center [500, 282] width 519 height 34
click at [404, 273] on textarea "[URL][DOMAIN_NAME]" at bounding box center [500, 282] width 519 height 34
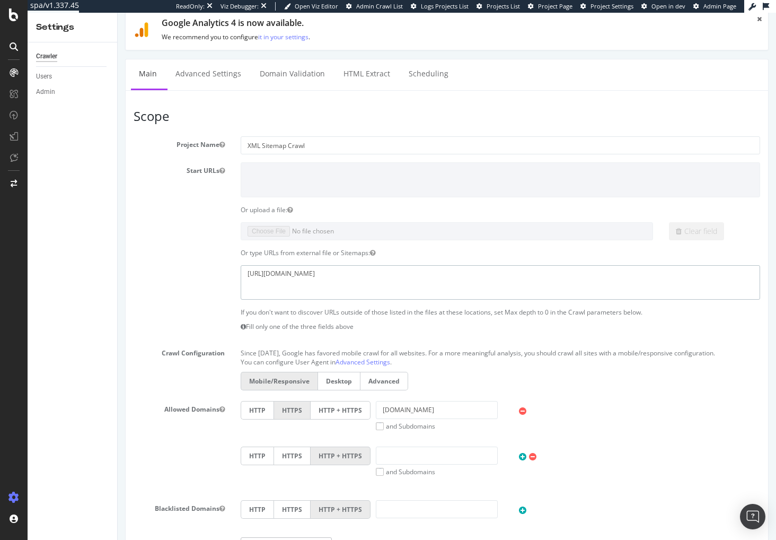
click at [404, 273] on textarea "[URL][DOMAIN_NAME]" at bounding box center [500, 282] width 519 height 34
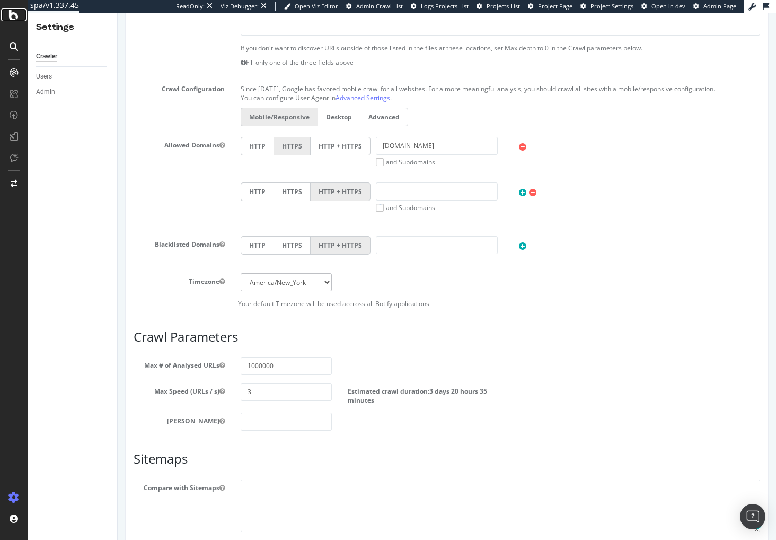
scroll to position [419, 0]
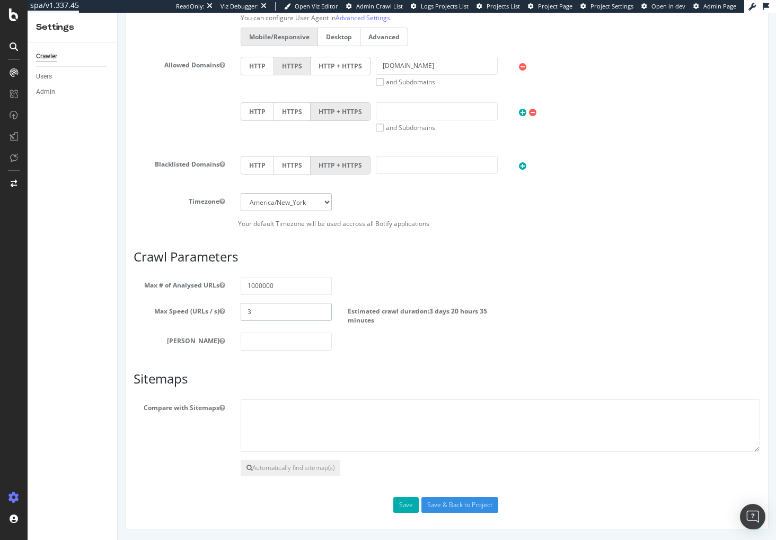
click at [273, 314] on input "3" at bounding box center [286, 312] width 91 height 18
type input "10"
click at [564, 296] on section "Max # of Analysed URLs 1000000 Max Speed (URLs / s) 10 Estimated crawl duration…" at bounding box center [447, 314] width 627 height 74
click at [556, 356] on div "Scope Project Name XML Sitemap Crawl Start URLs https://www.nordstrom.com/sitem…" at bounding box center [447, 139] width 627 height 748
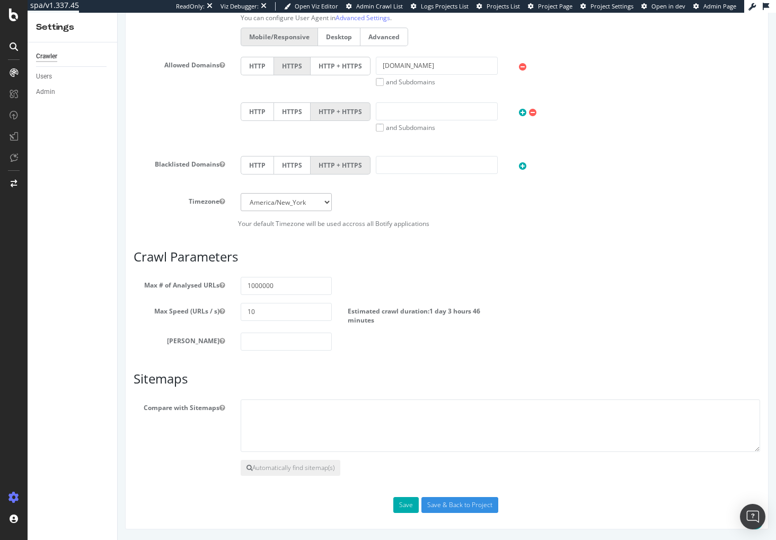
click at [576, 349] on div "[PERSON_NAME]" at bounding box center [447, 341] width 642 height 18
click at [582, 349] on div "[PERSON_NAME]" at bounding box center [447, 341] width 642 height 18
click at [577, 347] on div "[PERSON_NAME]" at bounding box center [447, 341] width 642 height 18
click at [576, 337] on div "[PERSON_NAME]" at bounding box center [447, 341] width 642 height 18
click at [401, 501] on button "Save" at bounding box center [405, 505] width 25 height 16
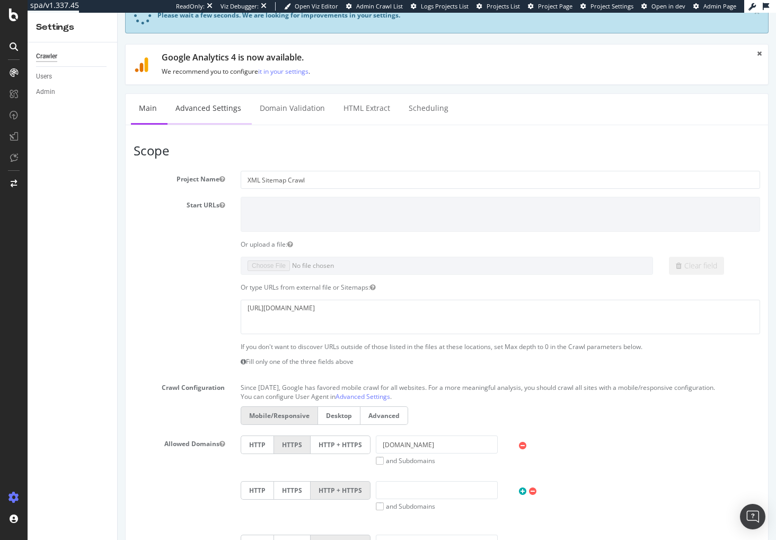
scroll to position [67, 0]
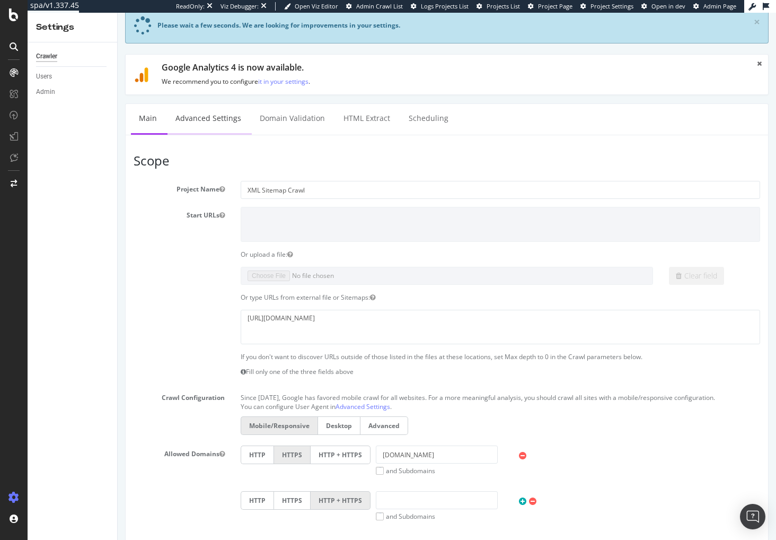
click at [199, 114] on link "Advanced Settings" at bounding box center [208, 118] width 82 height 29
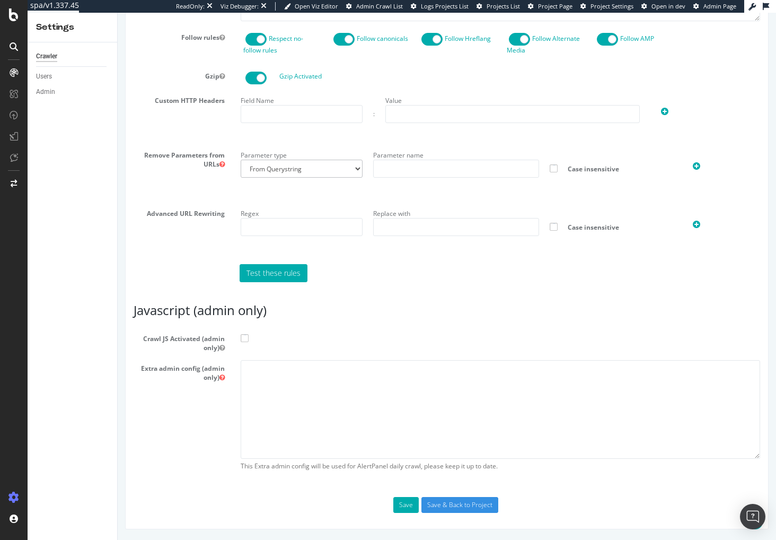
scroll to position [725, 0]
click at [308, 114] on input "text" at bounding box center [302, 114] width 122 height 18
paste input "X-ION-ID"
type input "X-ION-ID"
click at [422, 114] on input "text" at bounding box center [512, 114] width 254 height 18
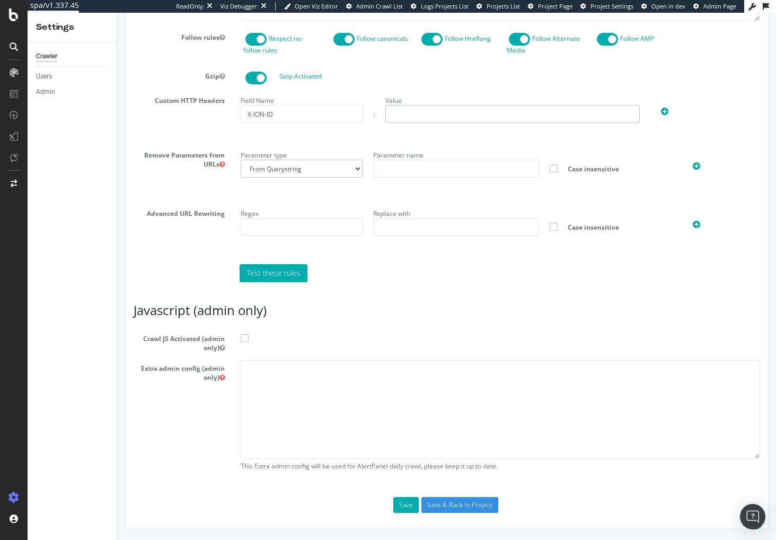
paste input "9880C068-B1ED-439E-81C1-D0D91D66F6D7"
type input "9880C068-B1ED-439E-81C1-D0D91D66F6D7"
click at [431, 408] on textarea at bounding box center [500, 409] width 519 height 98
paste textarea "{ "flags": [ "cube" ], "beta": { "pap_mini_rules": [ "- [URL][DOMAIN_NAME]", "+…"
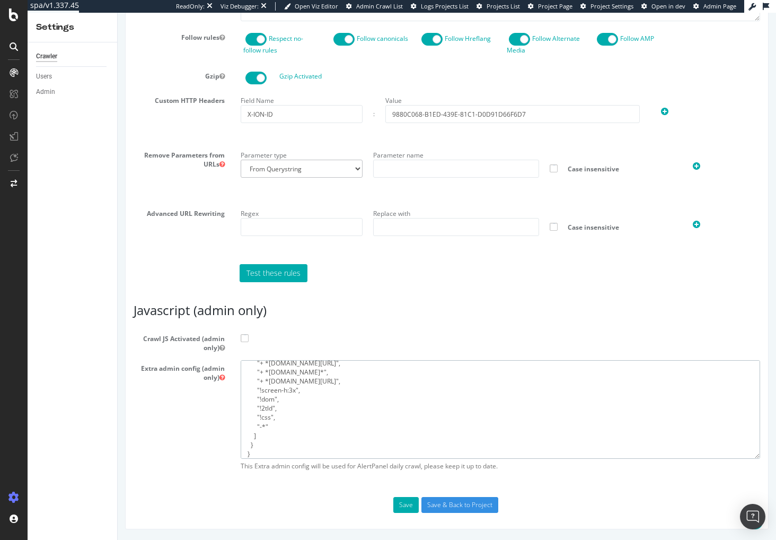
type textarea "{ "flags": [ "cube" ], "beta": { "pap_mini_rules": [ "- [URL][DOMAIN_NAME]", "+…"
click at [245, 338] on span at bounding box center [245, 338] width 8 height 8
click at [118, 13] on input "Crawl JS Activated (admin only)" at bounding box center [118, 13] width 0 height 0
click at [471, 505] on input "Save & Back to Project" at bounding box center [459, 505] width 77 height 16
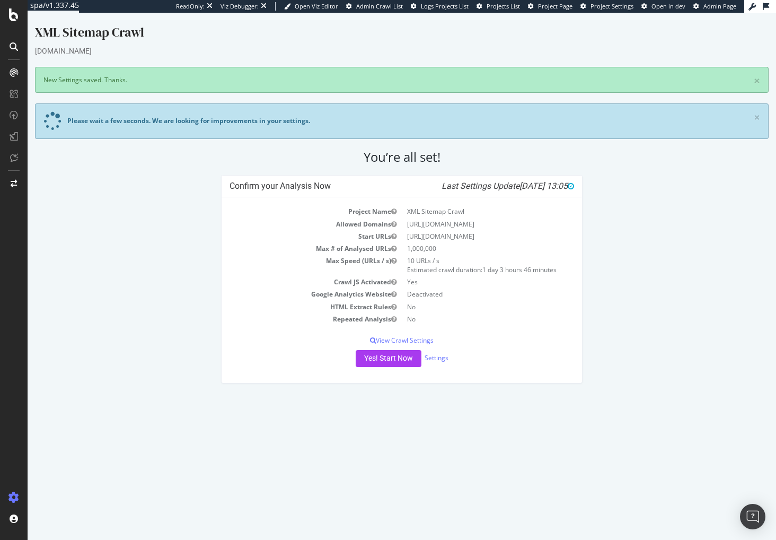
click at [725, 292] on div "Confirm your Analysis Now Last Settings Update 2025-09-26 13:05 Project Name XM…" at bounding box center [402, 284] width 744 height 219
click at [445, 361] on link "Settings" at bounding box center [437, 357] width 24 height 9
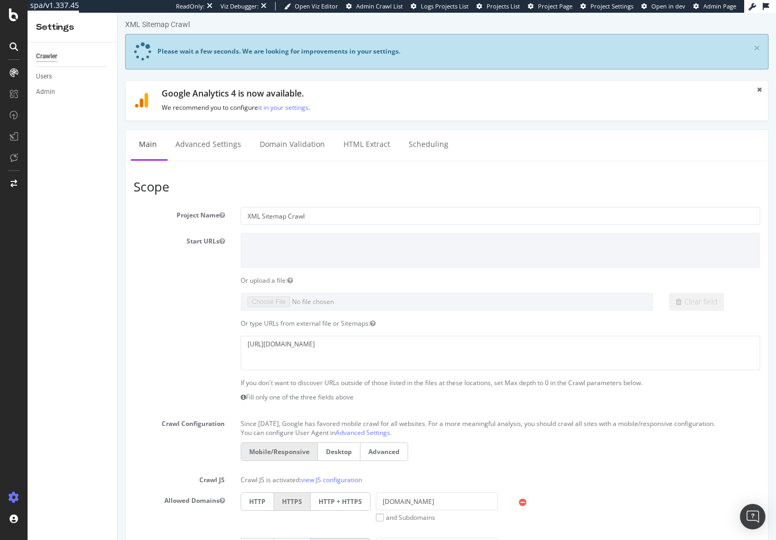
scroll to position [439, 0]
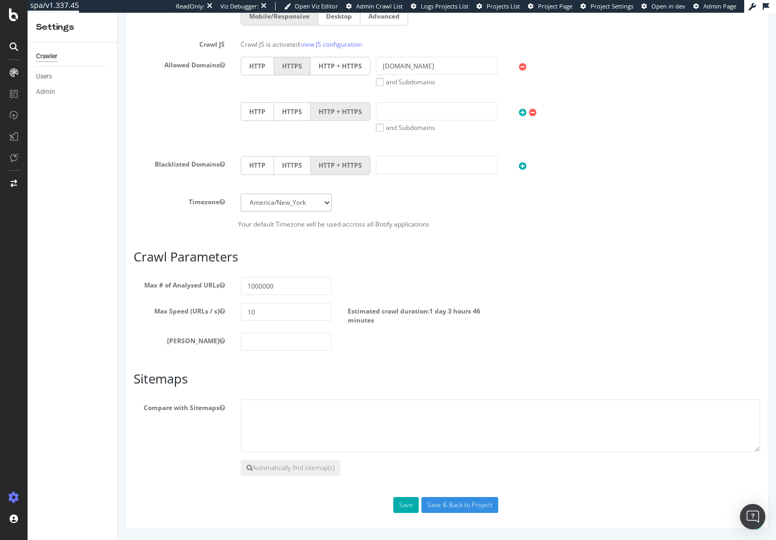
click at [267, 327] on section "Max # of Analysed URLs 1000000 Max Speed (URLs / s) 10 Estimated crawl duration…" at bounding box center [447, 314] width 627 height 74
click at [262, 346] on input "number" at bounding box center [286, 341] width 91 height 18
type input "0"
click at [521, 343] on div "Max Depth 0" at bounding box center [447, 341] width 642 height 18
click at [611, 343] on div "Max Depth 0" at bounding box center [447, 341] width 642 height 18
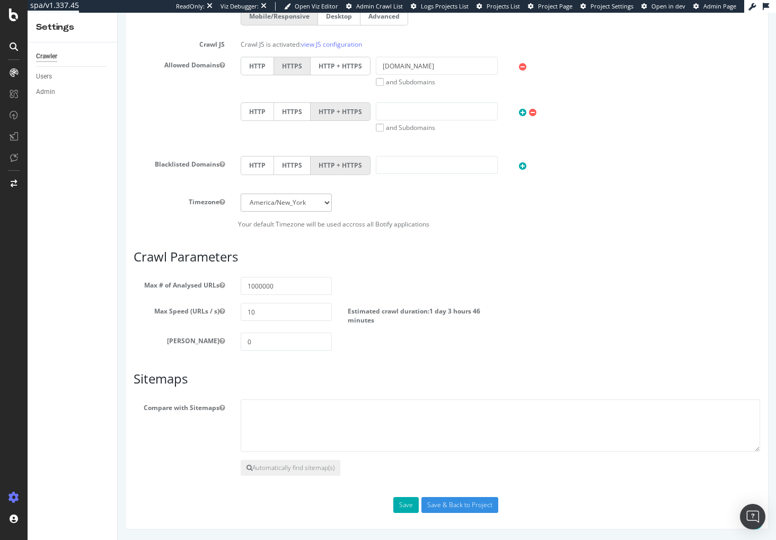
click at [602, 339] on div "Max Depth 0" at bounding box center [447, 341] width 642 height 18
click at [399, 508] on button "Save" at bounding box center [405, 505] width 25 height 16
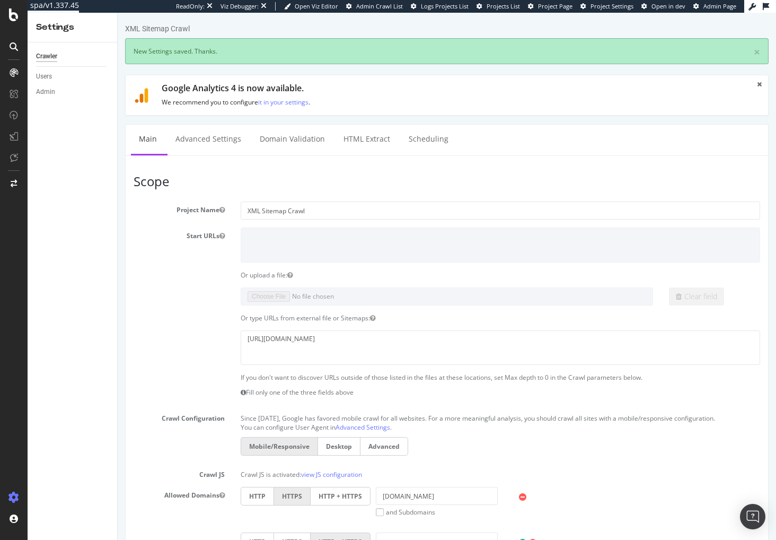
scroll to position [0, 0]
click at [14, 19] on icon at bounding box center [14, 14] width 10 height 13
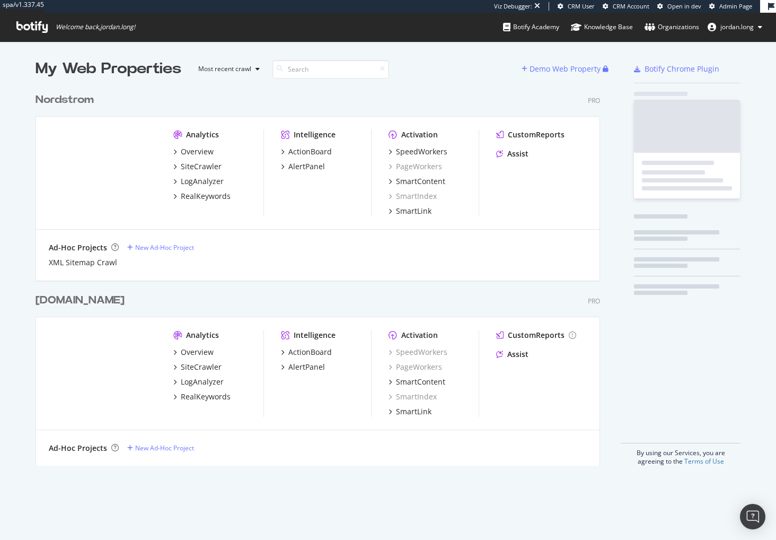
scroll to position [378, 565]
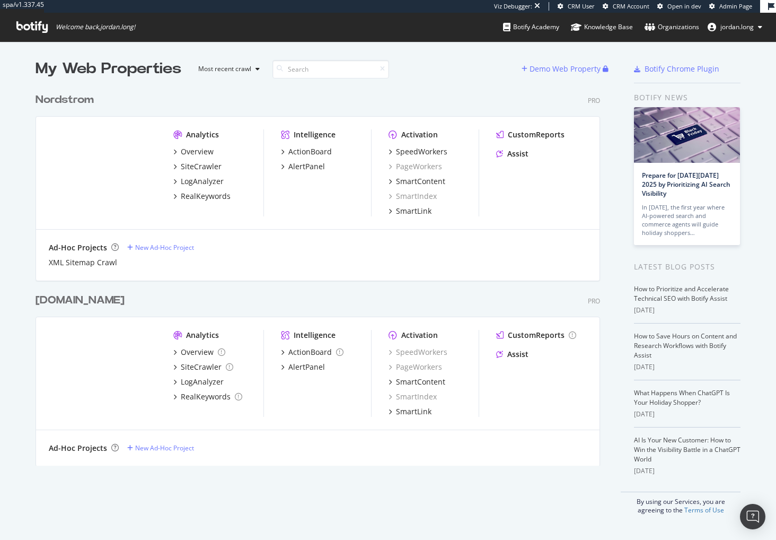
click at [225, 285] on div "nordstromrack.com Pro Analytics Overview SiteCrawler LogAnalyzer RealKeywords I…" at bounding box center [322, 373] width 573 height 186
click at [310, 271] on div "Ad-Hoc Projects New Ad-Hoc Project XML Sitemap Crawl" at bounding box center [317, 255] width 563 height 51
click at [310, 268] on div "Ad-Hoc Projects New Ad-Hoc Project XML Sitemap Crawl" at bounding box center [317, 255] width 563 height 51
click at [323, 263] on div "XML Sitemap Crawl" at bounding box center [318, 262] width 538 height 11
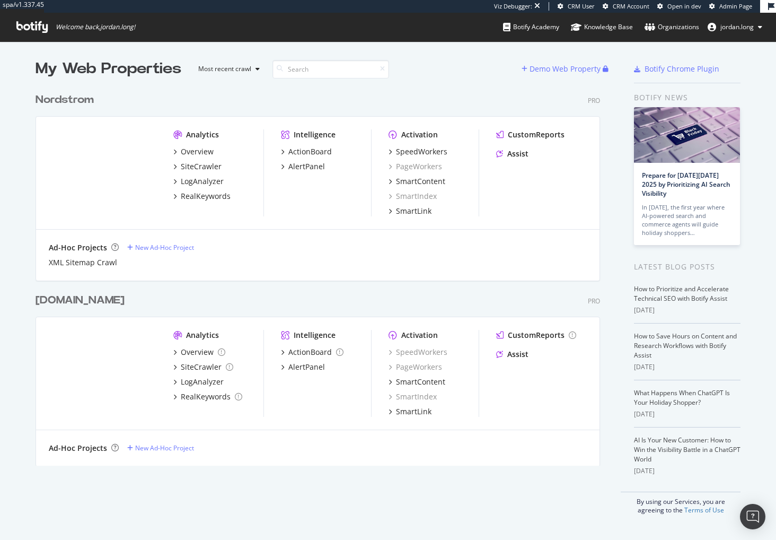
click at [323, 261] on div "XML Sitemap Crawl" at bounding box center [318, 262] width 538 height 11
click at [67, 98] on div "Nordstrom" at bounding box center [65, 99] width 58 height 15
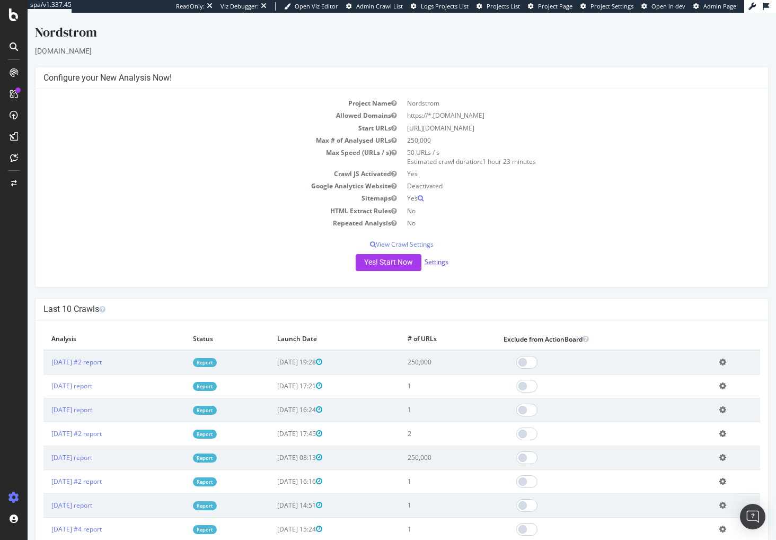
click at [434, 258] on link "Settings" at bounding box center [437, 261] width 24 height 9
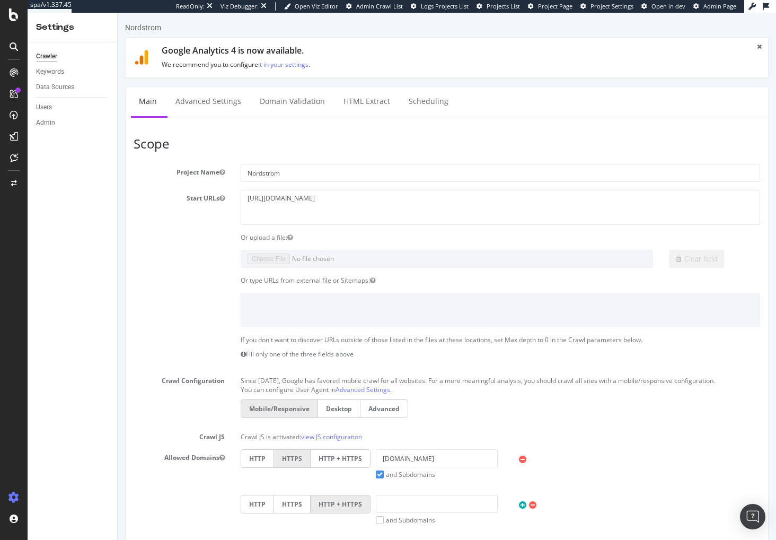
scroll to position [2, 0]
click at [223, 100] on link "Advanced Settings" at bounding box center [208, 100] width 82 height 29
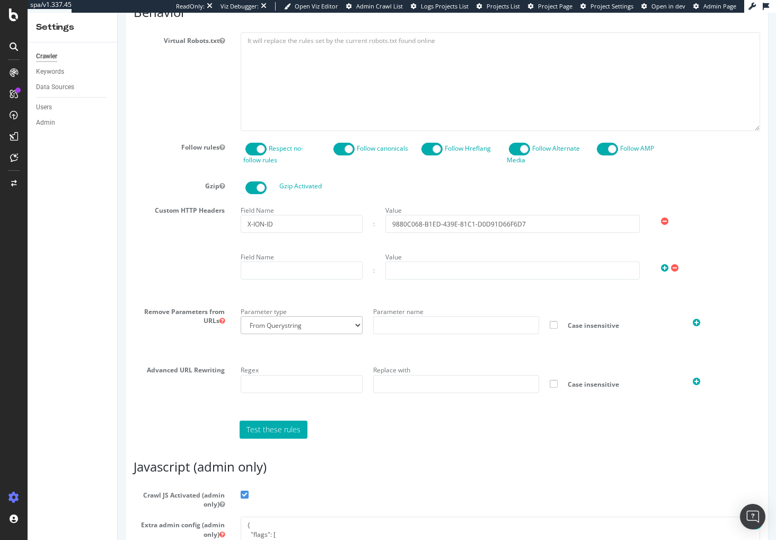
scroll to position [561, 0]
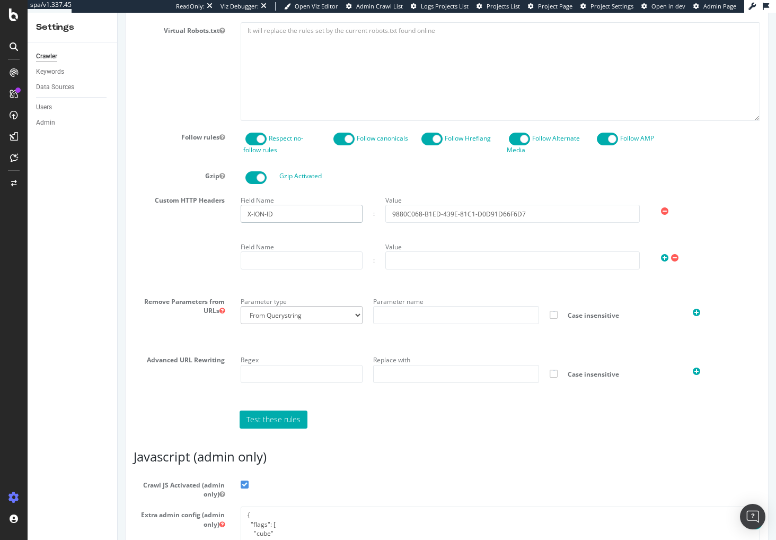
click at [272, 223] on input "X-ION-ID" at bounding box center [302, 214] width 122 height 18
click at [465, 223] on input "9880C068-B1ED-439E-81C1-D0D91D66F6D7" at bounding box center [512, 214] width 254 height 18
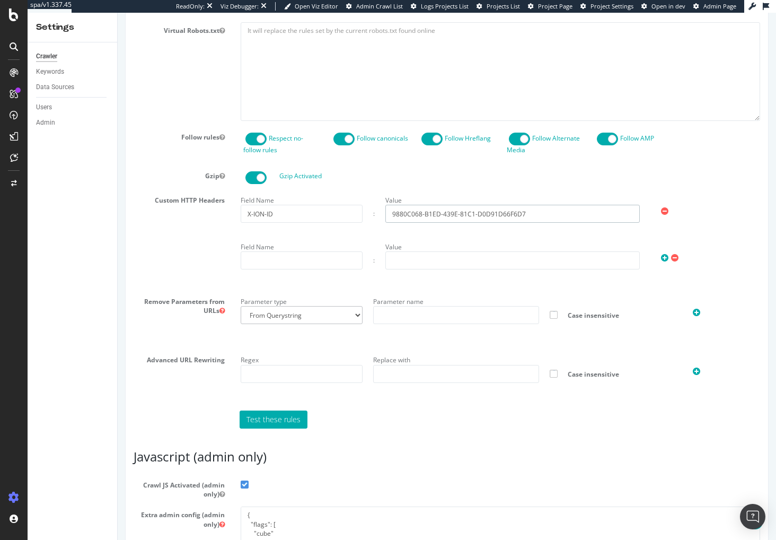
click at [465, 223] on input "9880C068-B1ED-439E-81C1-D0D91D66F6D7" at bounding box center [512, 214] width 254 height 18
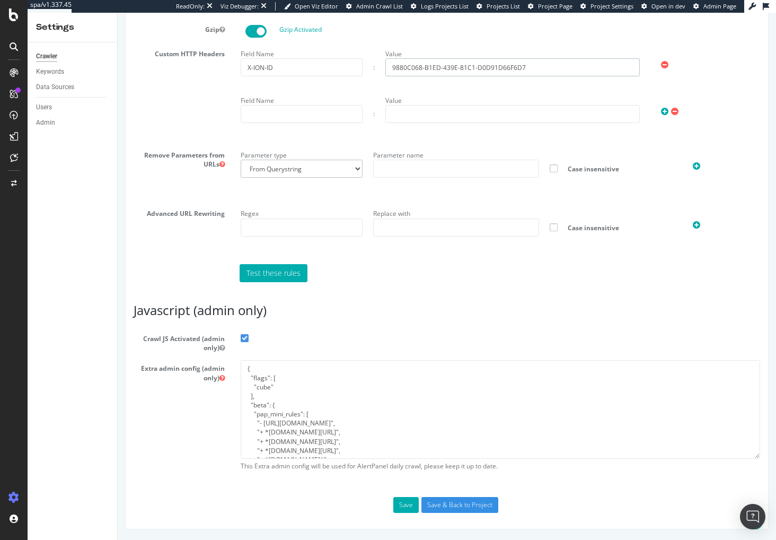
scroll to position [726, 0]
click at [295, 409] on textarea "{ "flags": [ "cube" ], "beta": { "pap_mini_rules": [ "- [URL][DOMAIN_NAME]", "+…" at bounding box center [500, 409] width 519 height 98
click at [377, 413] on textarea "{ "flags": [ "cube" ], "beta": { "pap_mini_rules": [ "- [URL][DOMAIN_NAME]", "+…" at bounding box center [500, 409] width 519 height 98
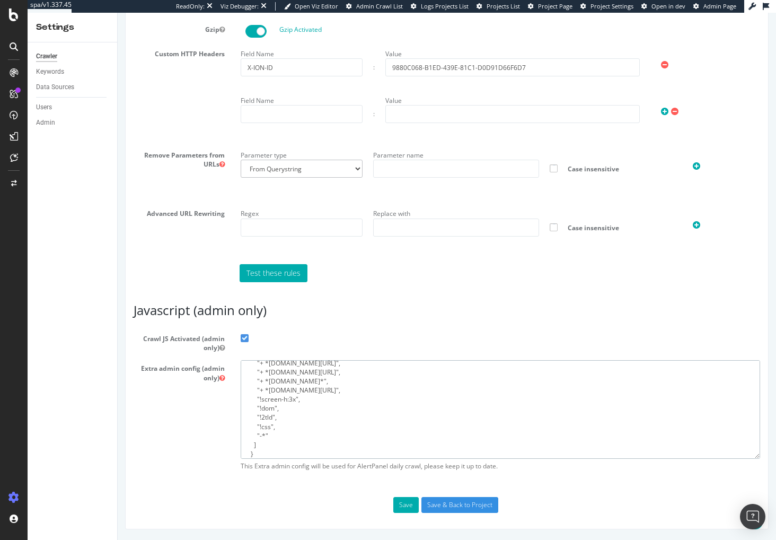
click at [294, 419] on textarea "{ "flags": [ "cube" ], "beta": { "pap_mini_rules": [ "- [URL][DOMAIN_NAME]", "+…" at bounding box center [500, 409] width 519 height 98
click at [294, 420] on textarea "{ "flags": [ "cube" ], "beta": { "pap_mini_rules": [ "- [URL][DOMAIN_NAME]", "+…" at bounding box center [500, 409] width 519 height 98
